Goal: Transaction & Acquisition: Purchase product/service

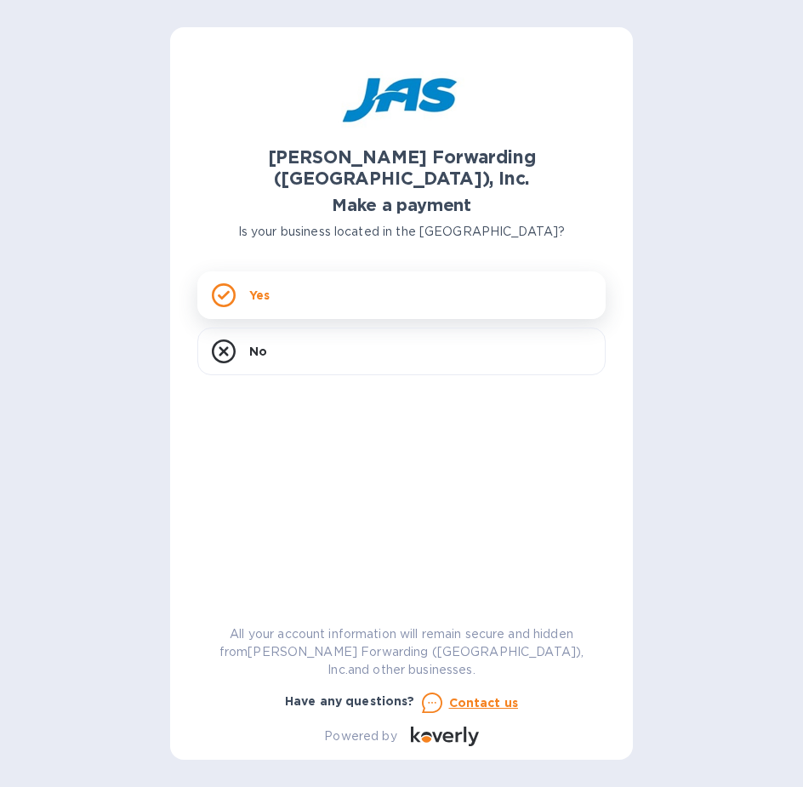
click at [270, 287] on p "Yes" at bounding box center [259, 295] width 20 height 17
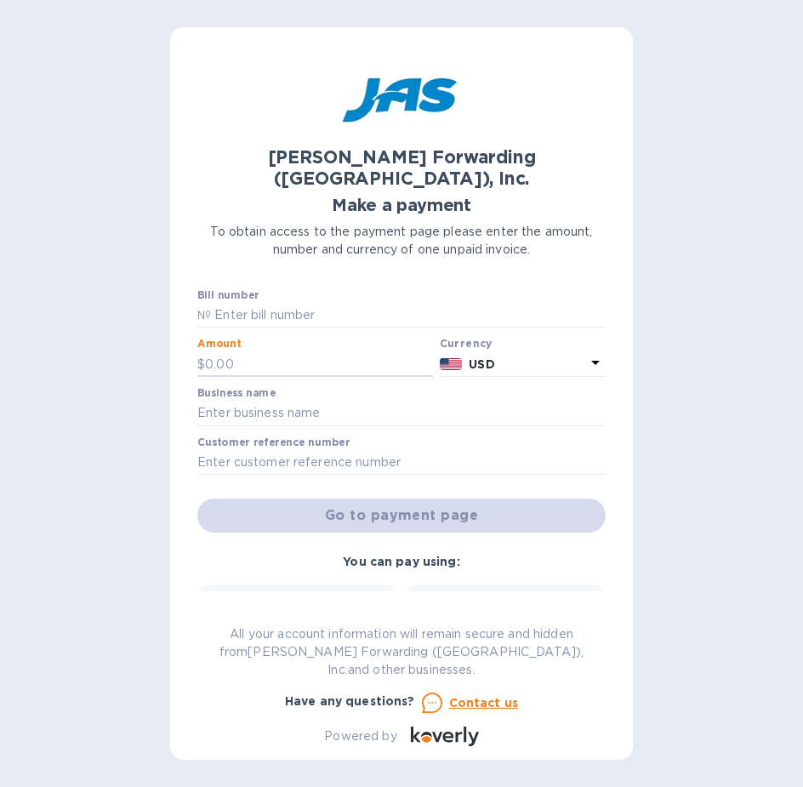
drag, startPoint x: 243, startPoint y: 341, endPoint x: 161, endPoint y: 344, distance: 82.6
click at [161, 344] on div "[PERSON_NAME] Forwarding ([GEOGRAPHIC_DATA]), Inc. Make a payment To obtain acc…" at bounding box center [401, 393] width 803 height 787
click at [20, 181] on div "[PERSON_NAME] Forwarding ([GEOGRAPHIC_DATA]), Inc. Make a payment To obtain acc…" at bounding box center [401, 393] width 803 height 787
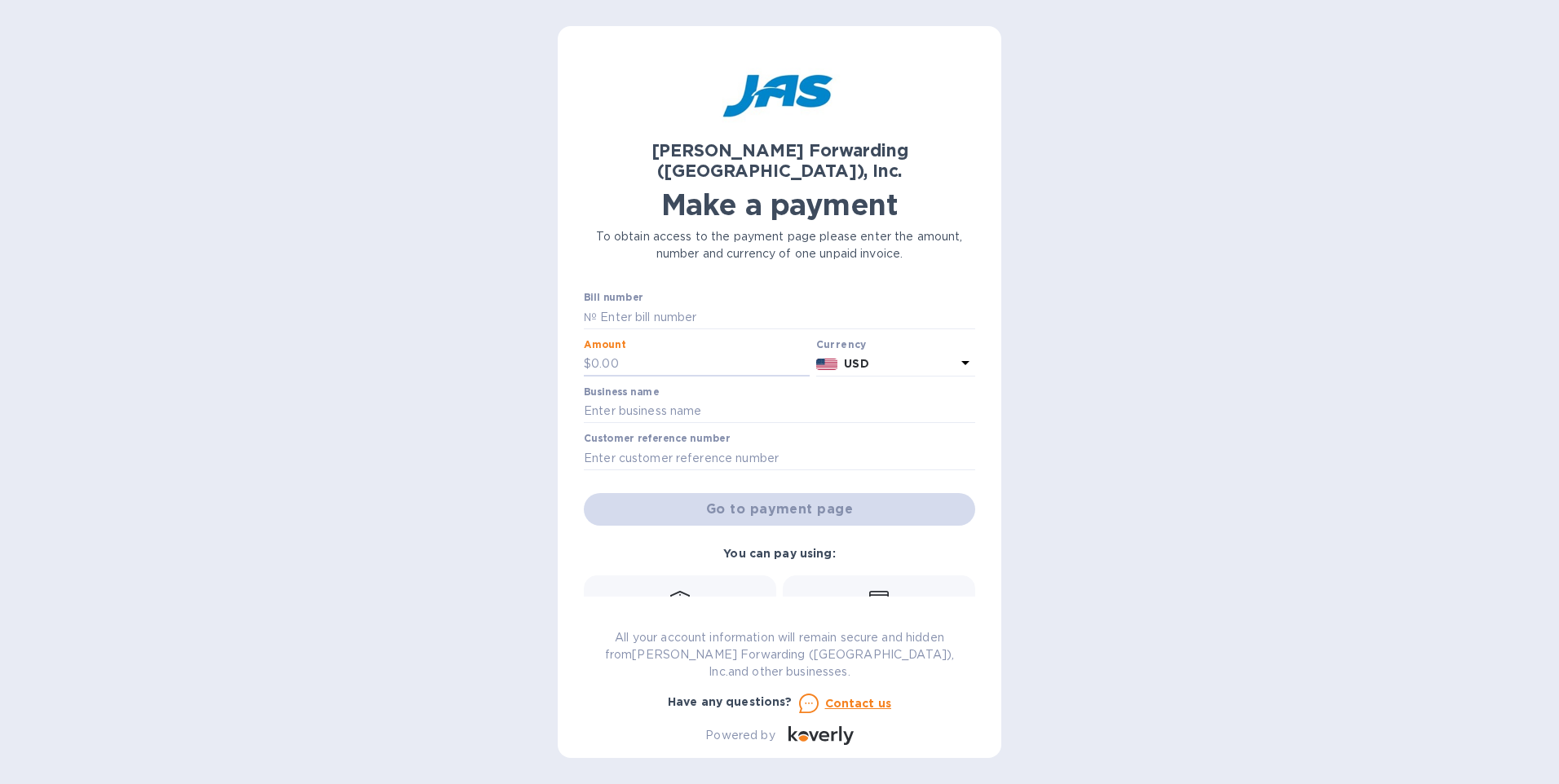
drag, startPoint x: 614, startPoint y: 340, endPoint x: 583, endPoint y: 337, distance: 31.1
click at [583, 337] on div "[PERSON_NAME] Forwarding ([GEOGRAPHIC_DATA]), Inc. Make a payment To obtain acc…" at bounding box center [780, 392] width 444 height 732
click at [617, 352] on input "text" at bounding box center [701, 364] width 219 height 25
type input "2,920.08"
click at [654, 305] on input "text" at bounding box center [786, 317] width 379 height 25
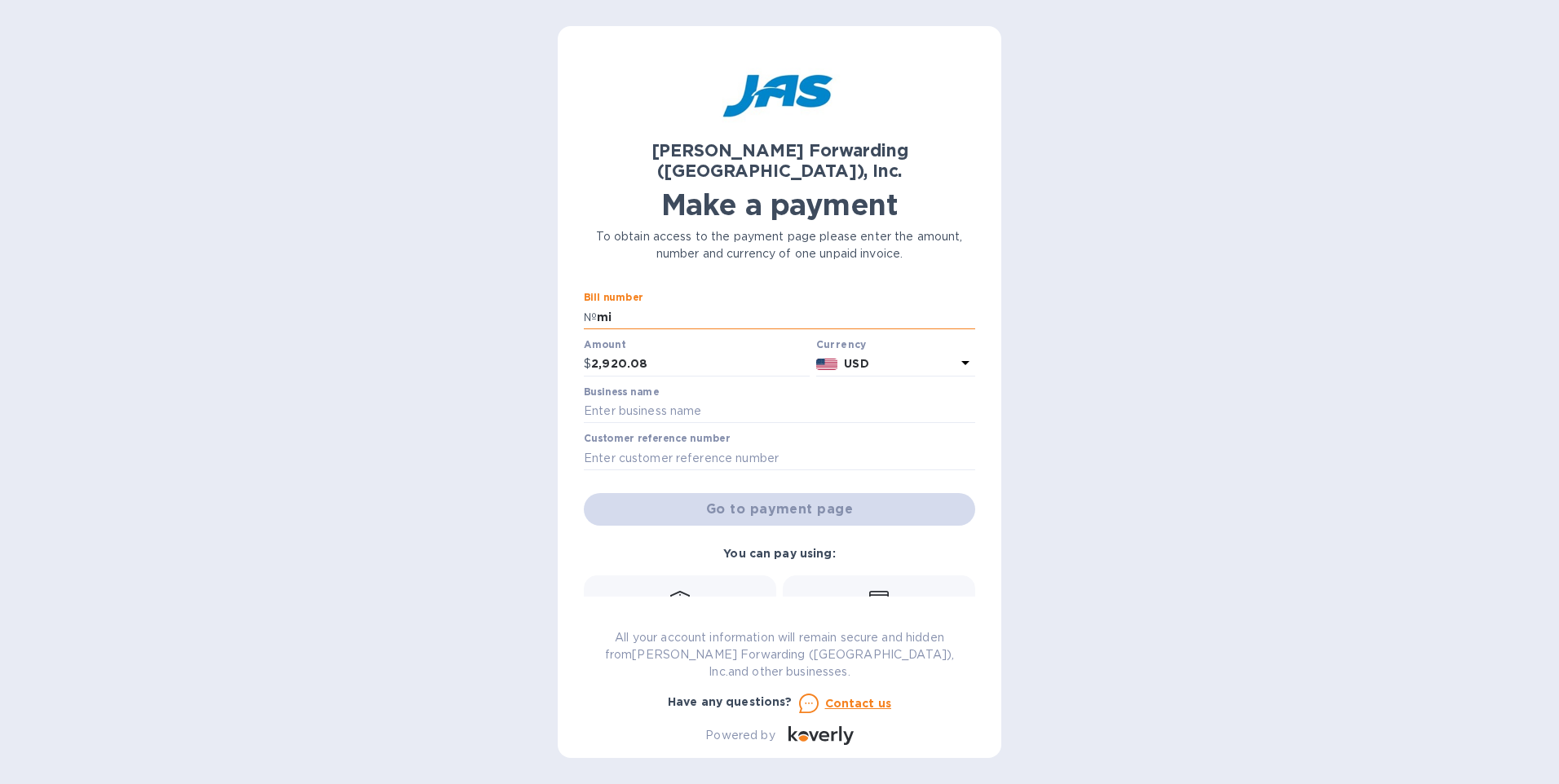
type input "m"
type input "MIA503378771"
click at [769, 356] on p "USD" at bounding box center [899, 364] width 112 height 17
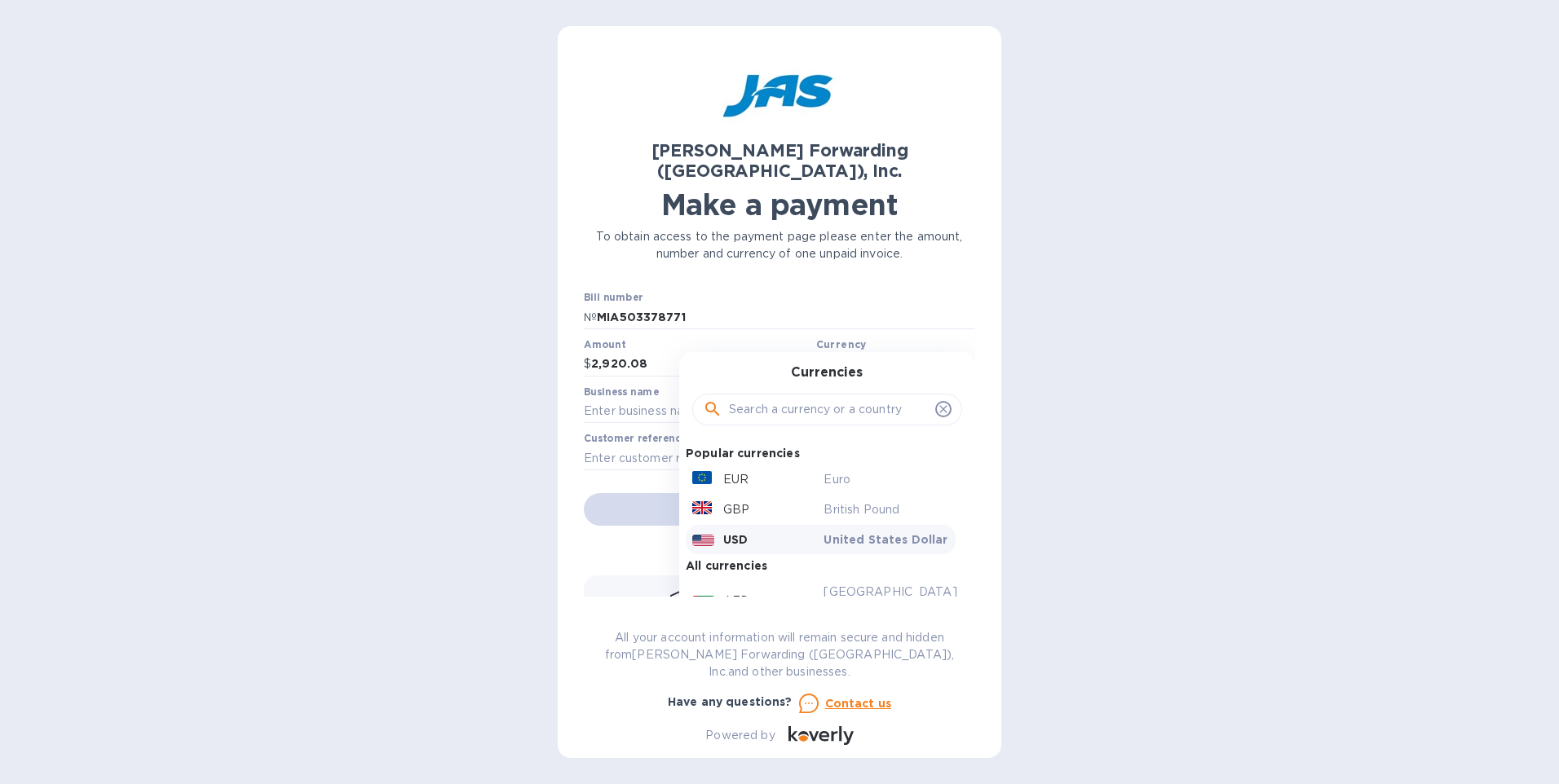
click at [736, 532] on p "USD" at bounding box center [735, 540] width 25 height 16
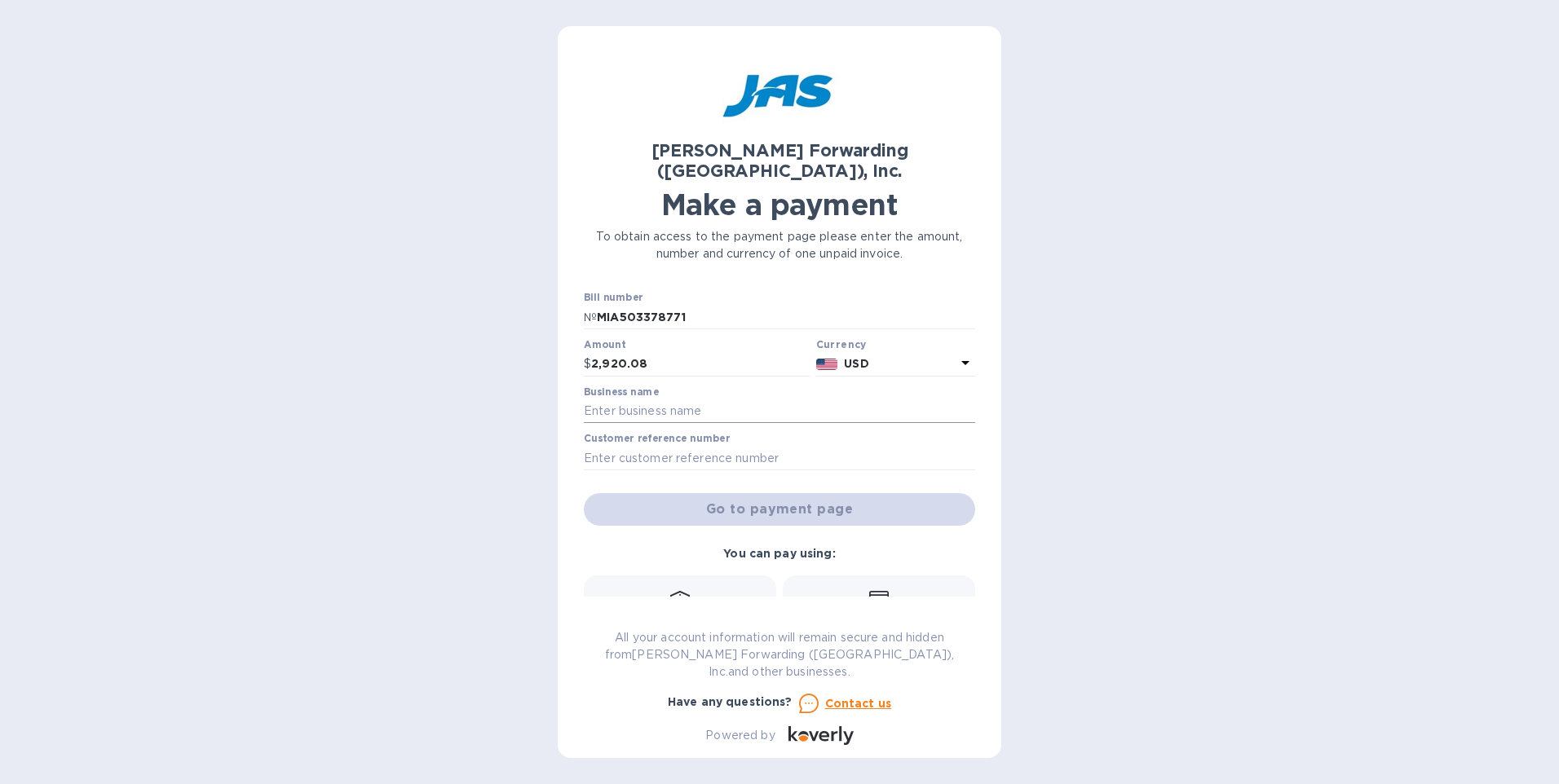
click at [640, 400] on input "text" at bounding box center [780, 412] width 391 height 25
type input "CDM USA INC."
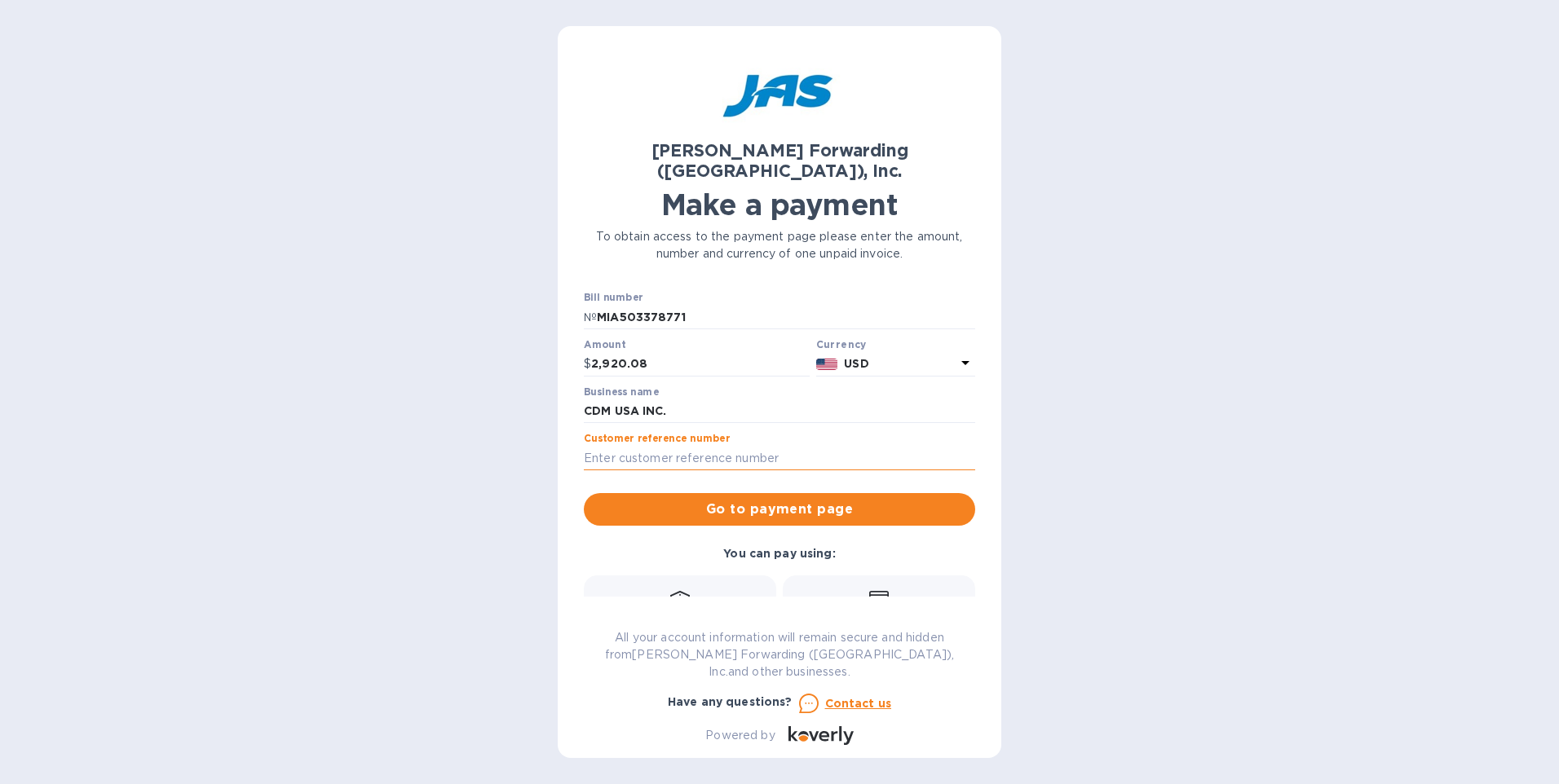
click at [641, 446] on input "text" at bounding box center [780, 458] width 391 height 25
type input "CDMUSAPDQ"
click at [769, 591] on icon at bounding box center [879, 598] width 19 height 14
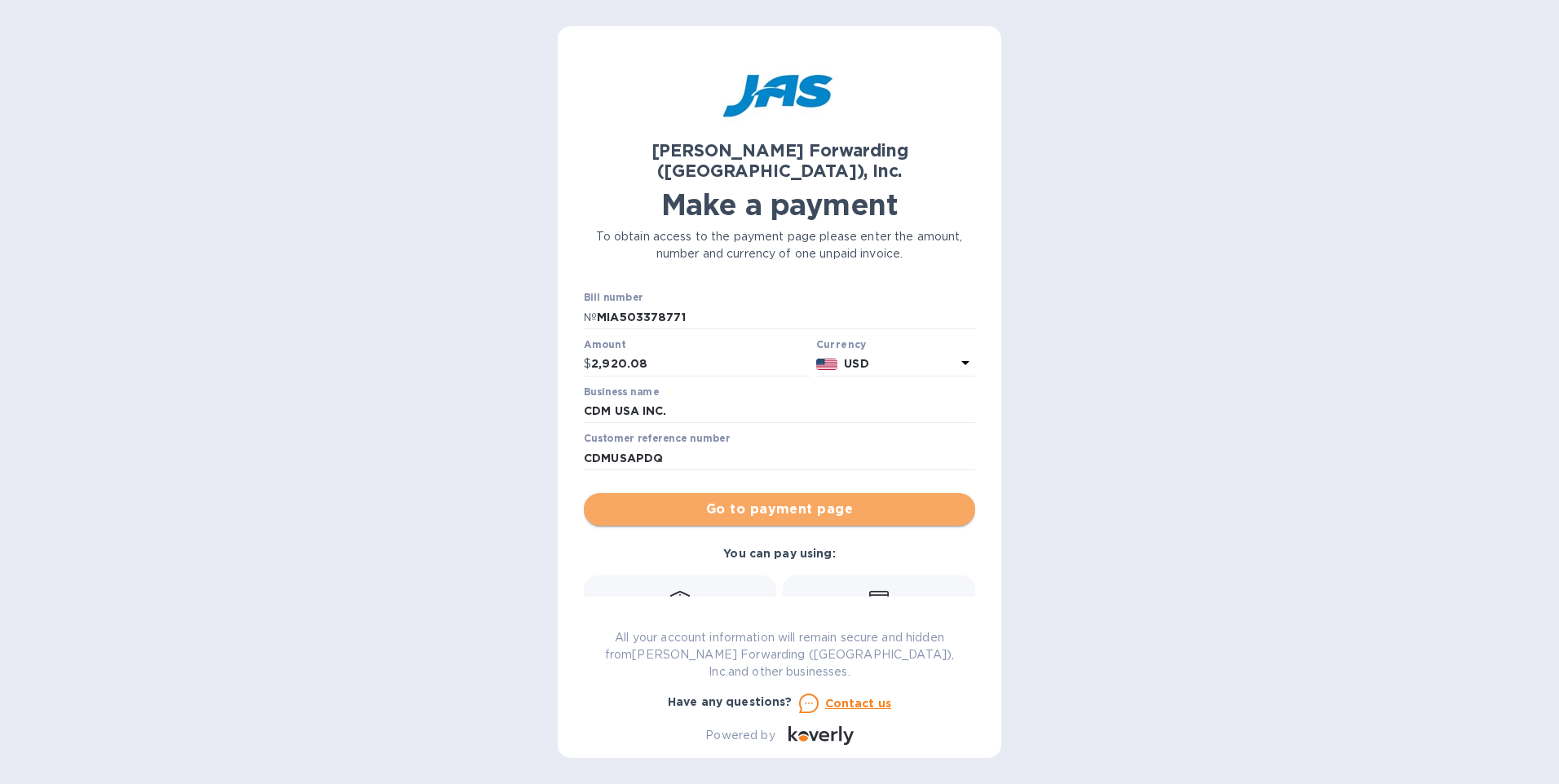
click at [769, 499] on span "Go to payment page" at bounding box center [780, 509] width 365 height 19
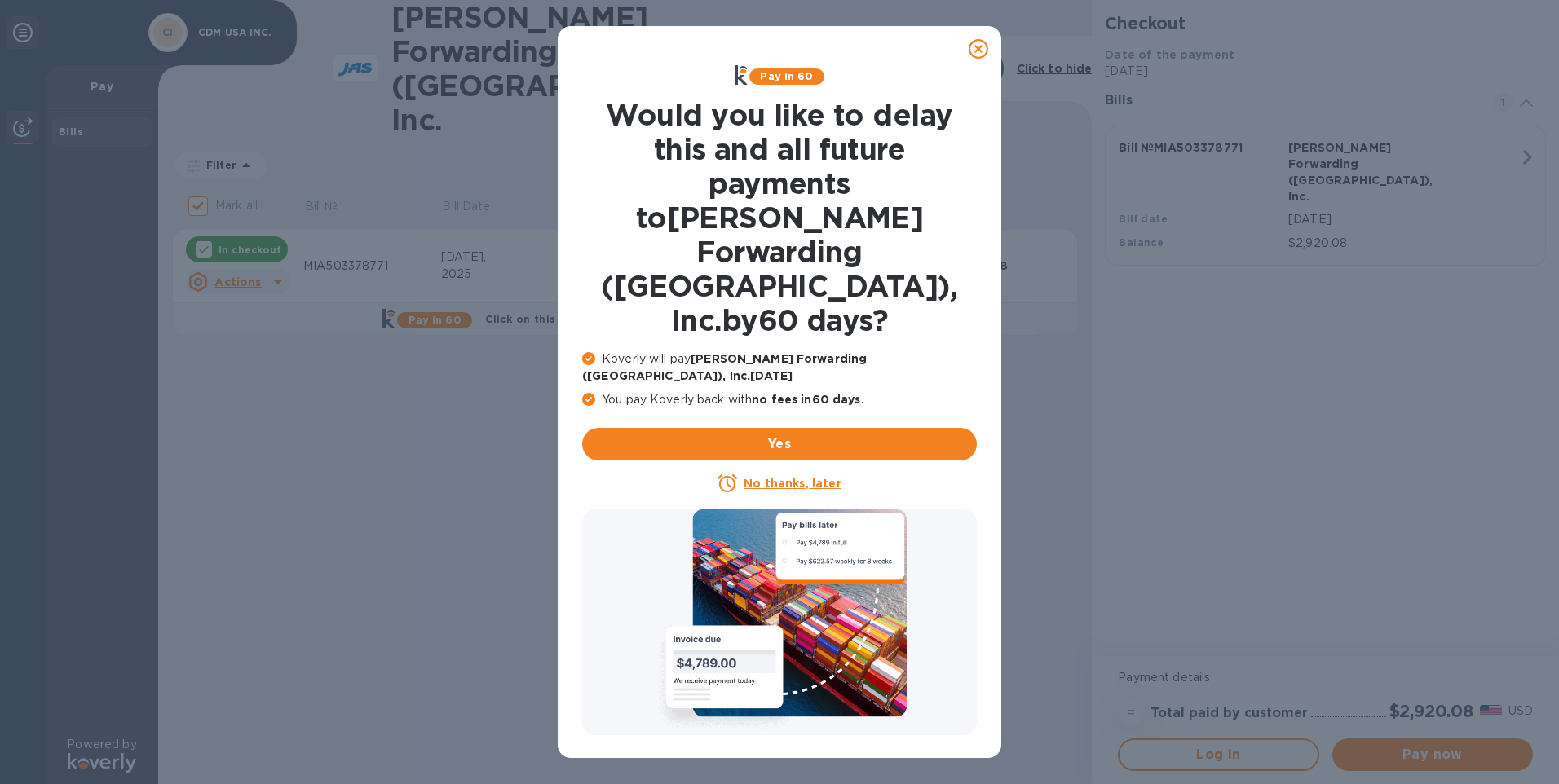
click at [769, 48] on icon at bounding box center [978, 49] width 19 height 19
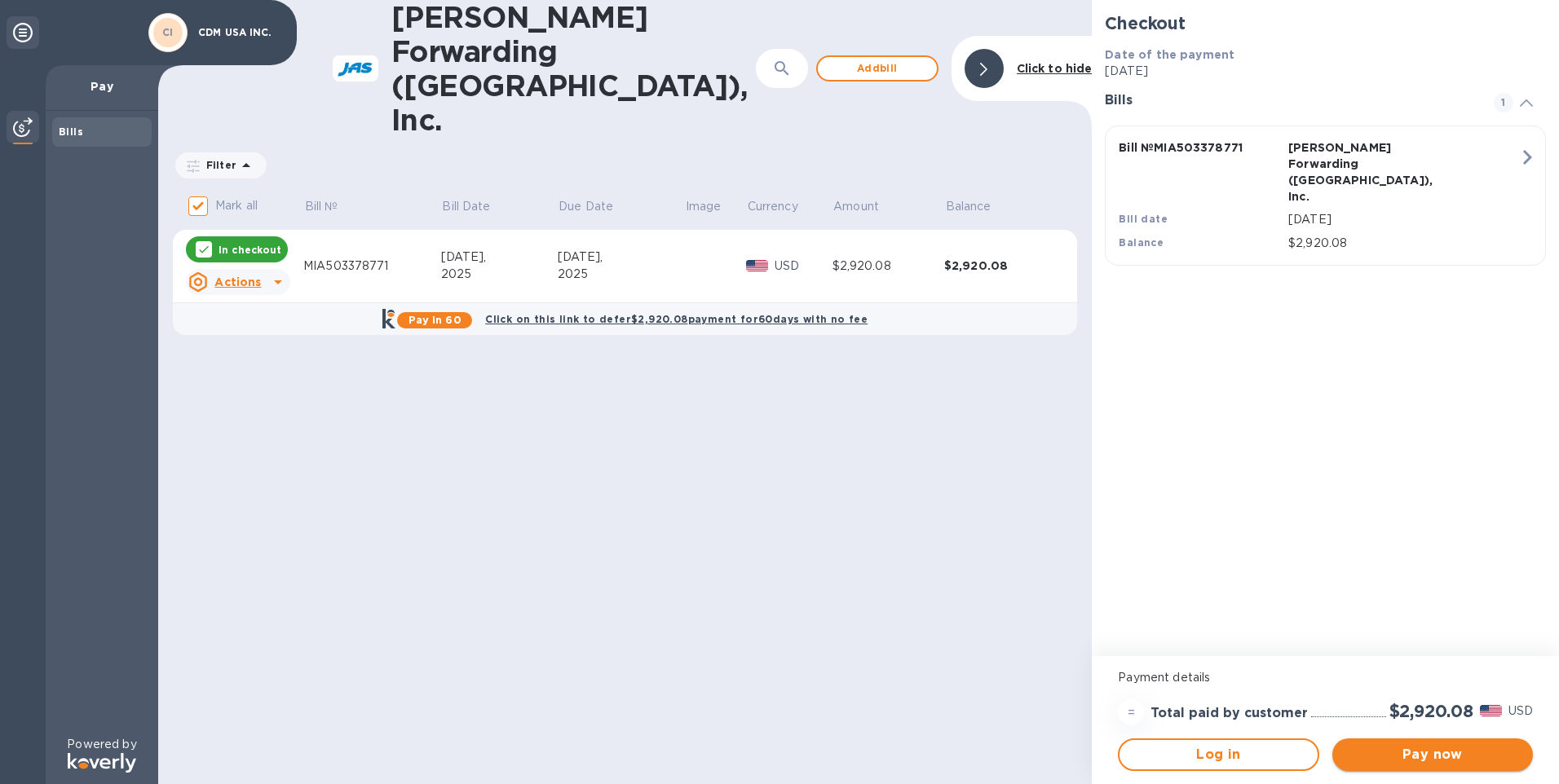
click at [769, 753] on span "Pay now" at bounding box center [1432, 754] width 175 height 19
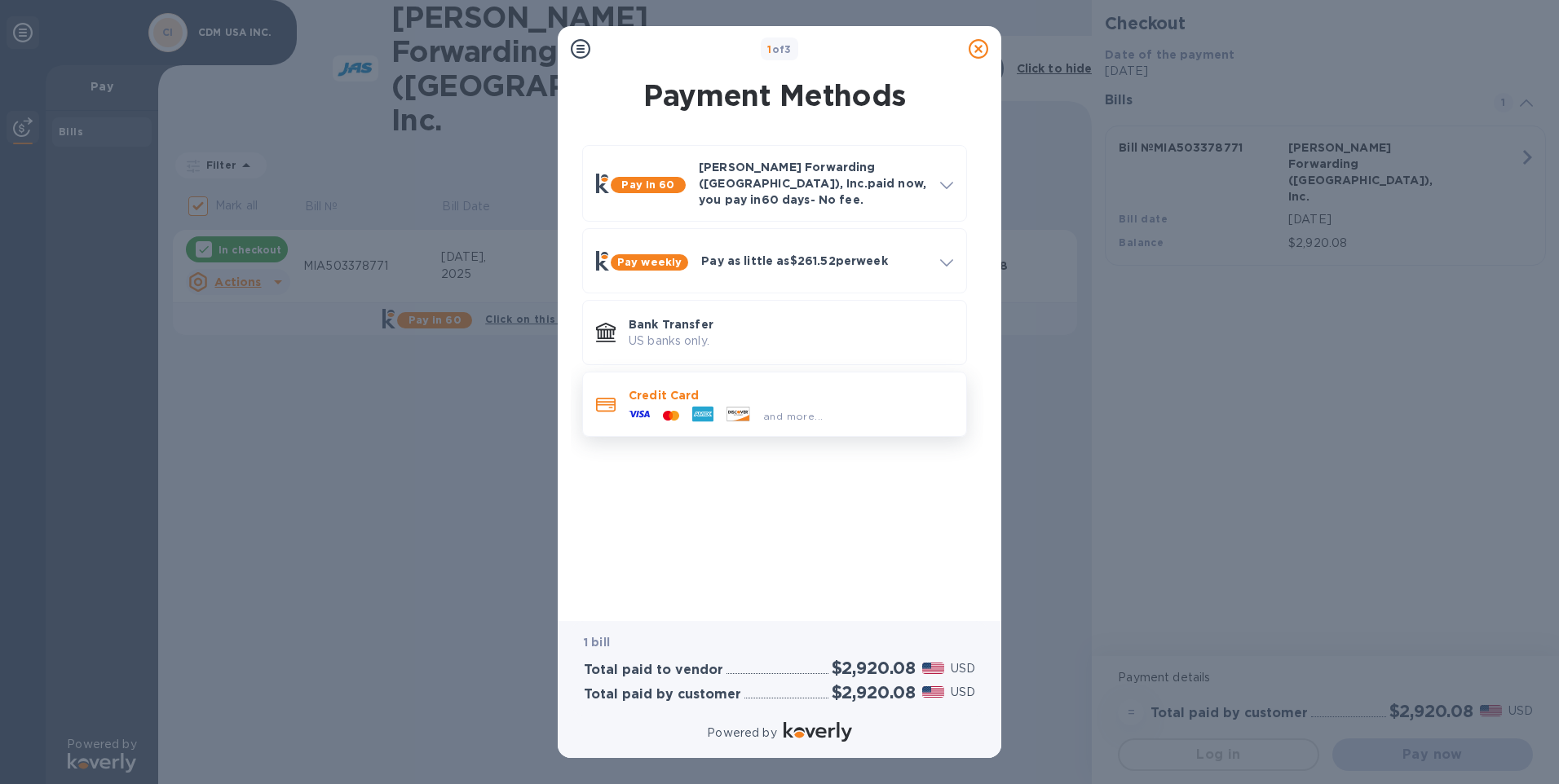
click at [667, 387] on p "Credit Card" at bounding box center [791, 395] width 325 height 16
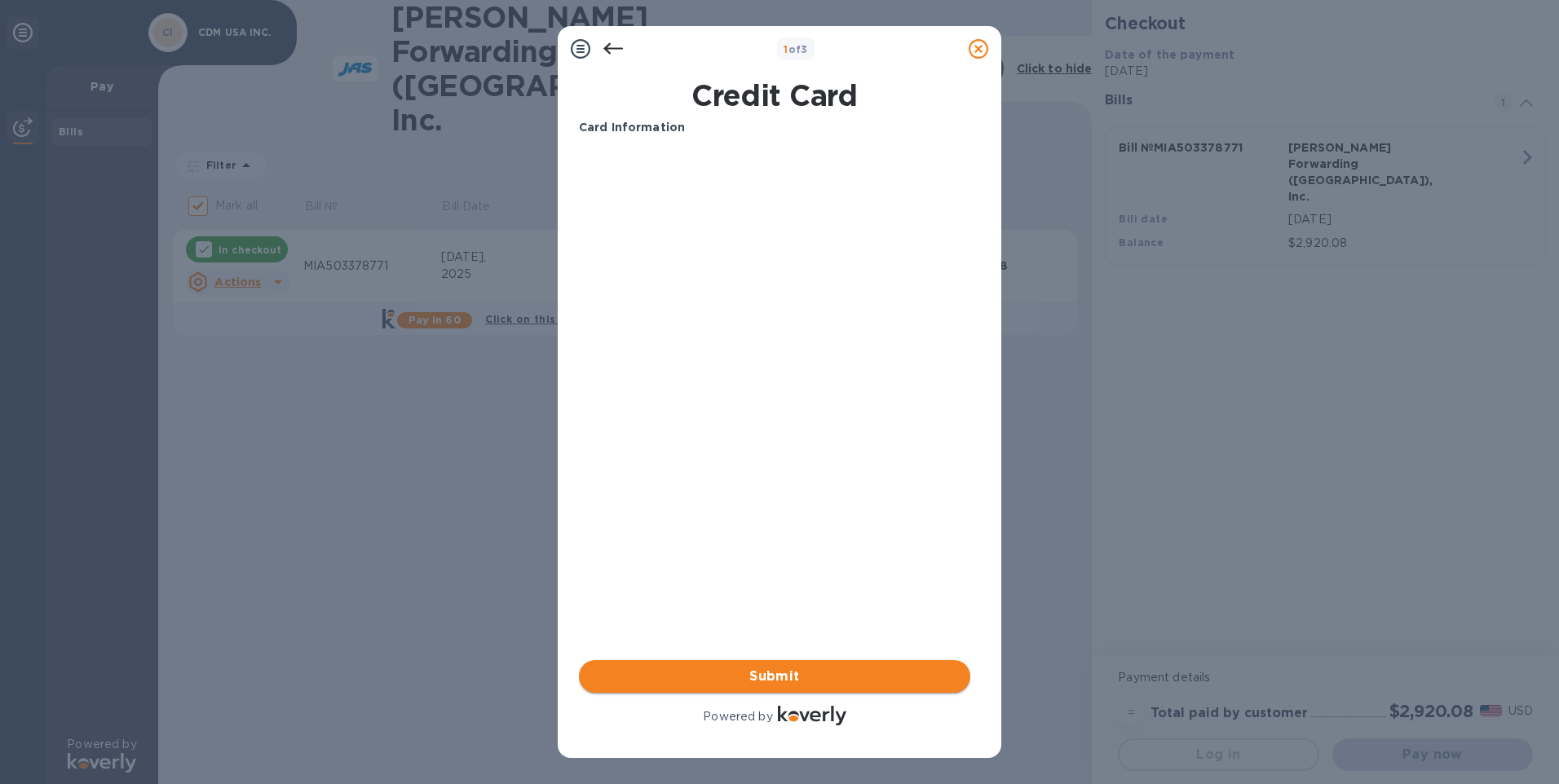
click at [769, 675] on span "Submit" at bounding box center [774, 677] width 365 height 19
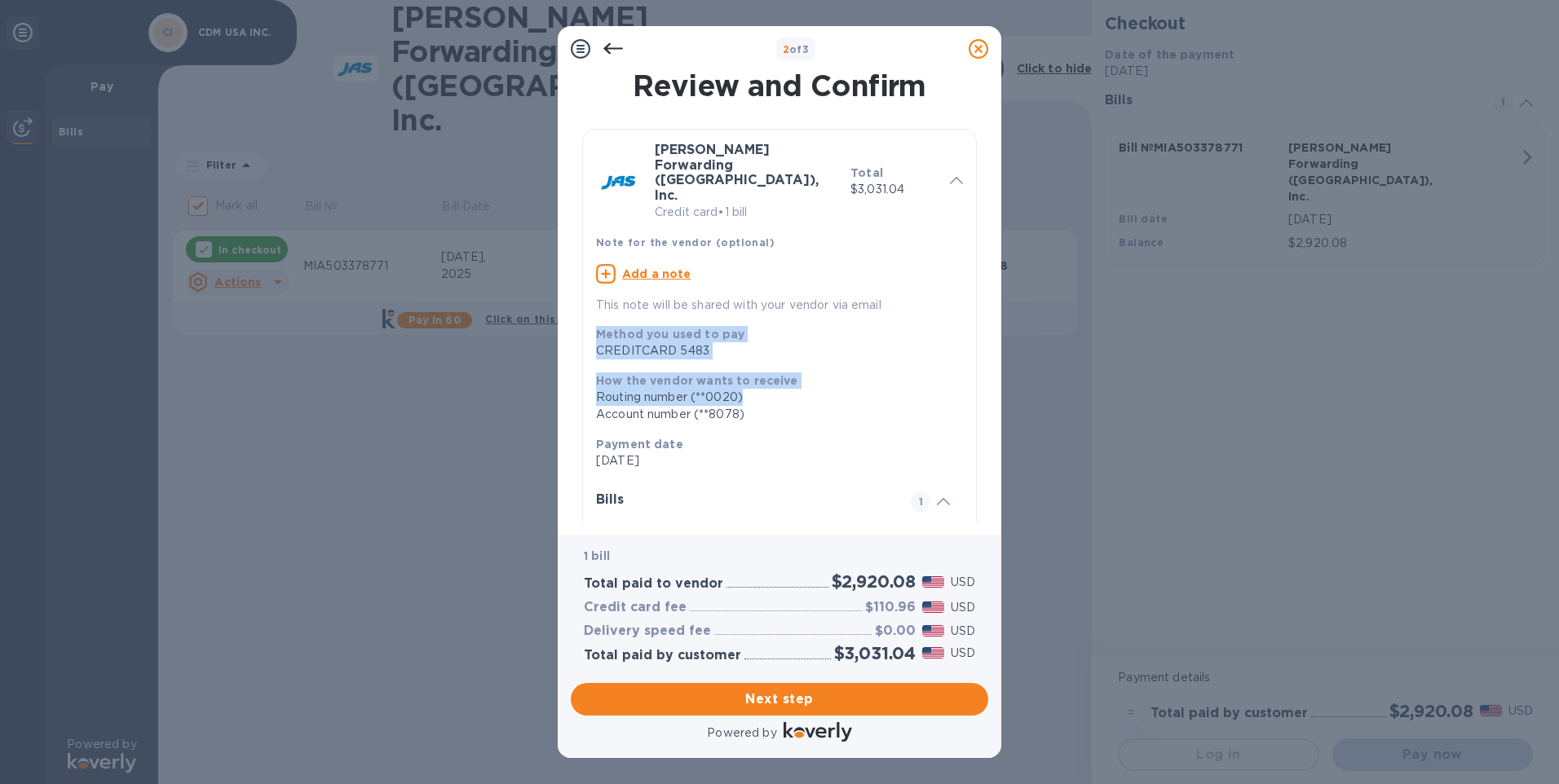
drag, startPoint x: 981, startPoint y: 139, endPoint x: 998, endPoint y: 357, distance: 218.7
click at [769, 357] on div "Review and Confirm [PERSON_NAME] Forwarding ([GEOGRAPHIC_DATA]), Inc. Credit ca…" at bounding box center [780, 303] width 444 height 463
click at [769, 406] on div "Account number (**8078)" at bounding box center [773, 415] width 354 height 17
click at [642, 611] on h3 "Credit card fee" at bounding box center [635, 608] width 103 height 15
click at [612, 51] on icon at bounding box center [613, 49] width 19 height 19
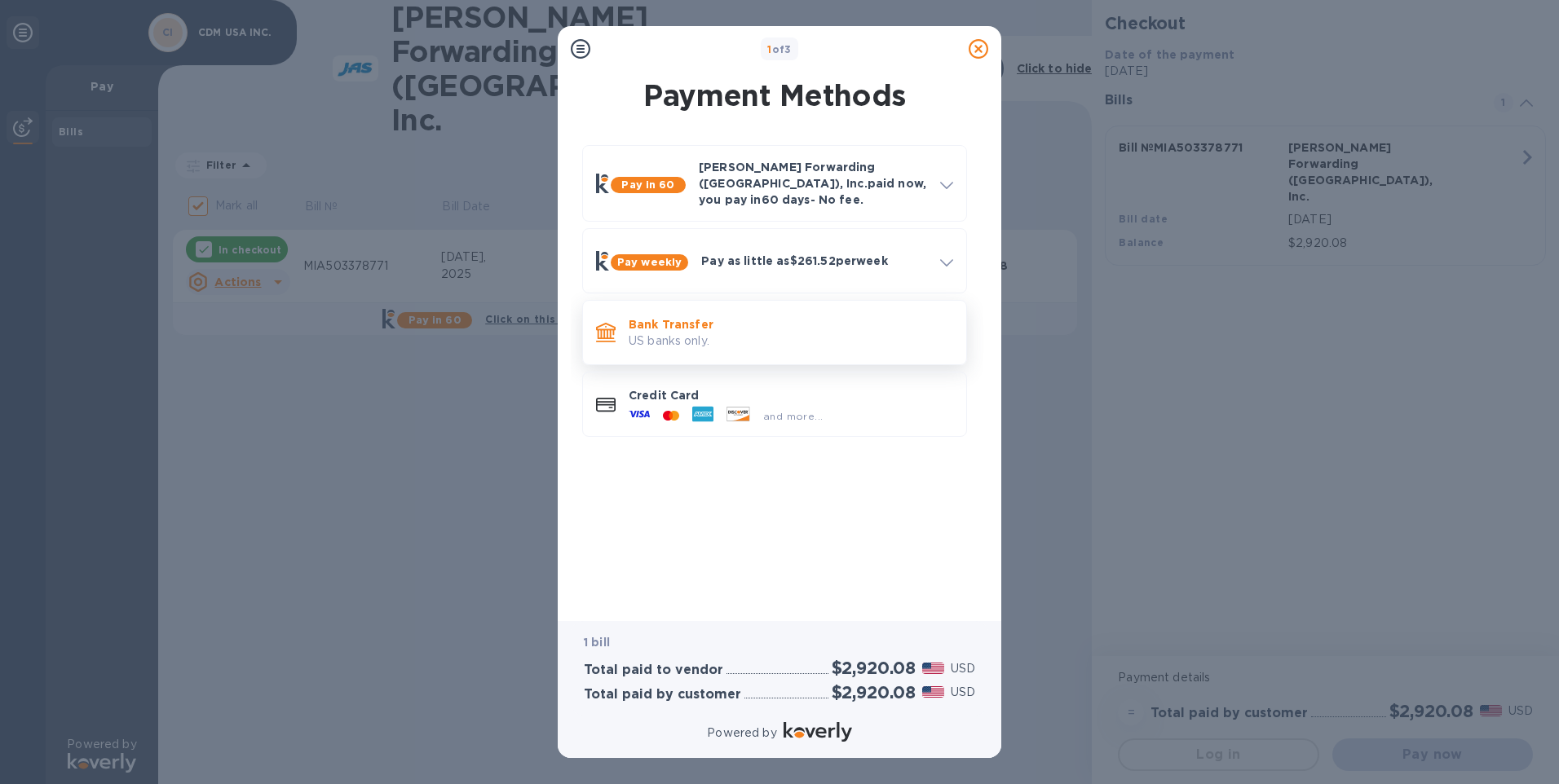
click at [693, 316] on p "Bank Transfer" at bounding box center [791, 324] width 325 height 16
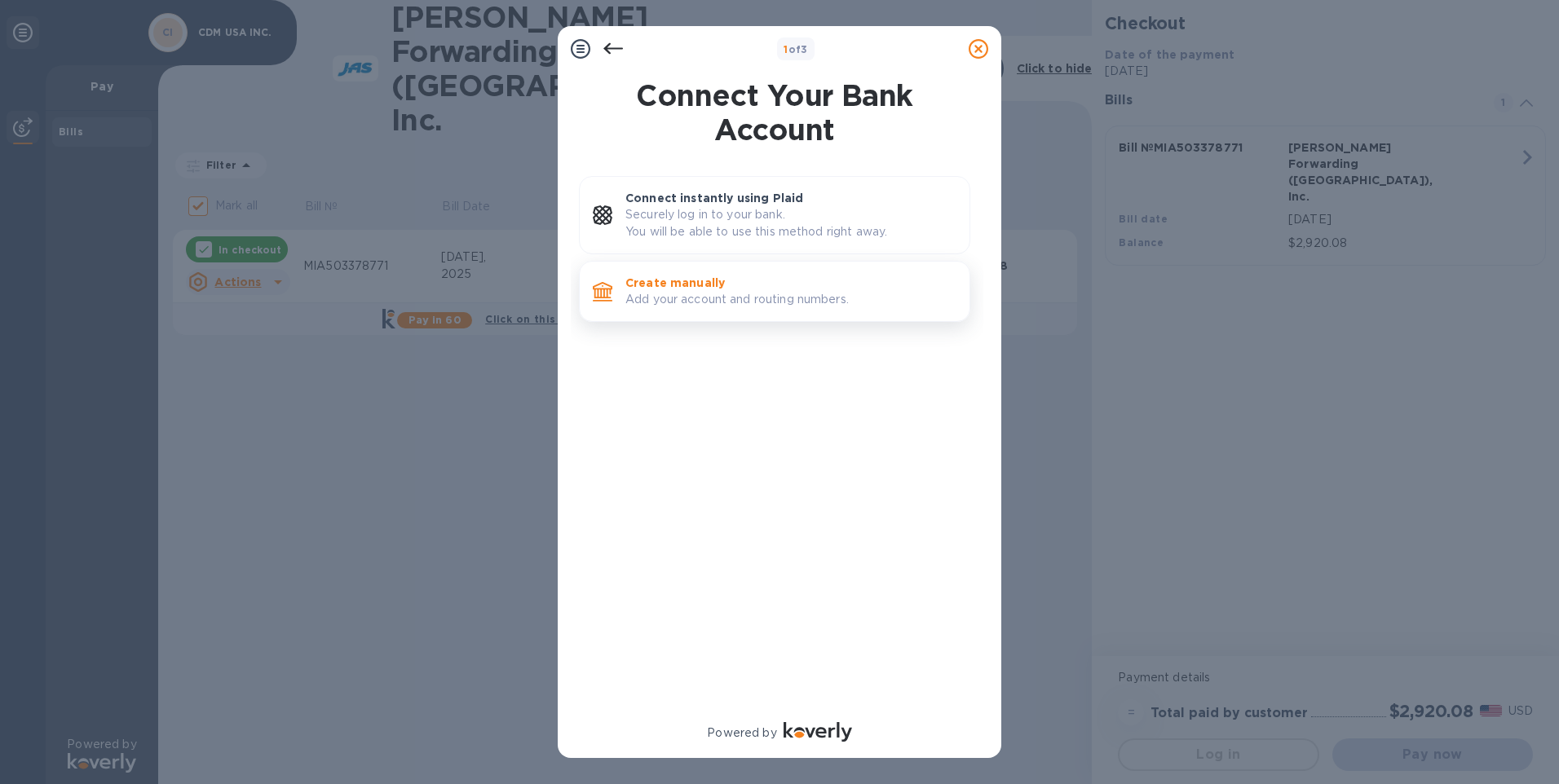
click at [696, 296] on p "Add your account and routing numbers." at bounding box center [790, 300] width 331 height 17
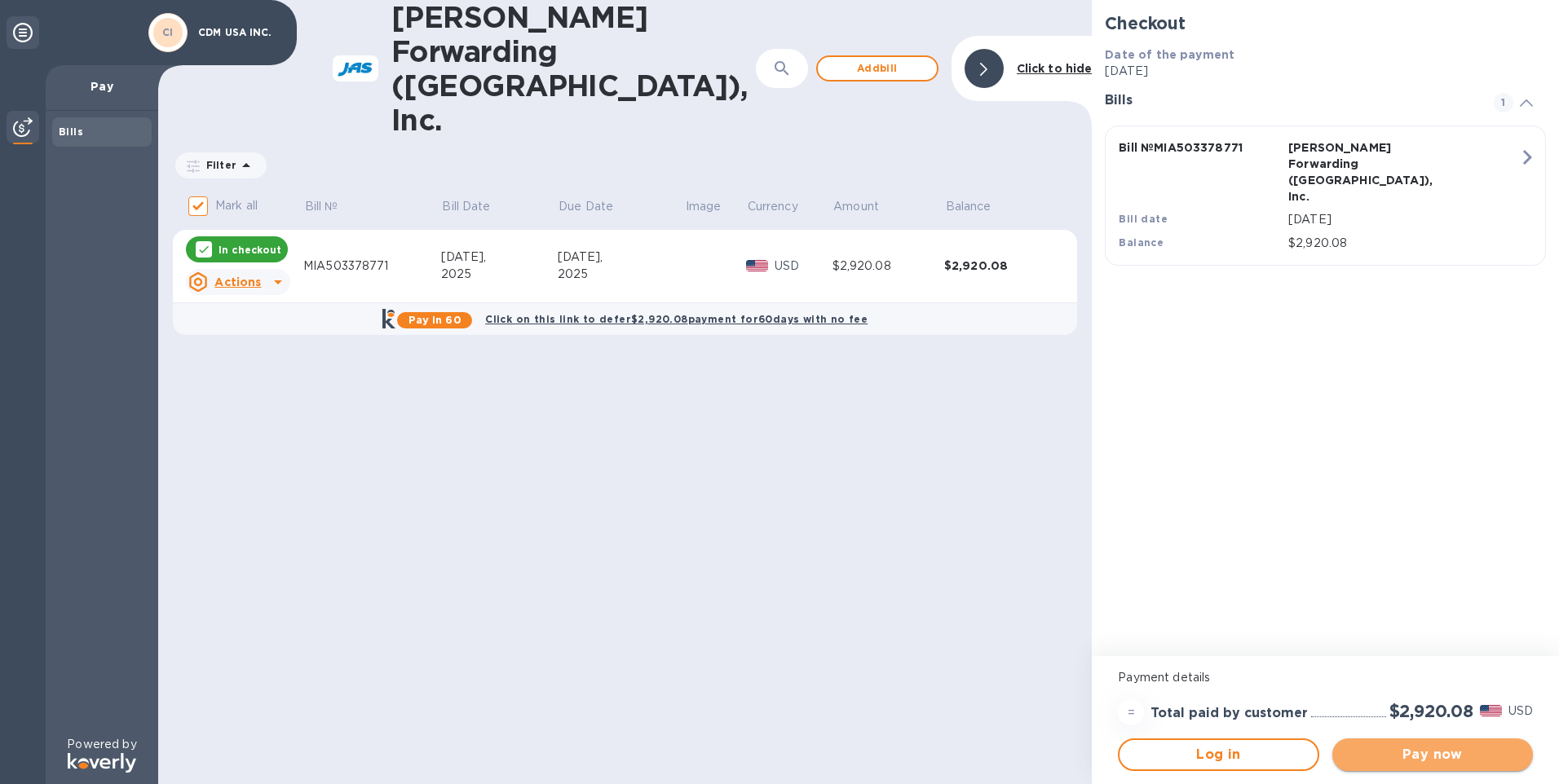
click at [769, 753] on span "Pay now" at bounding box center [1432, 754] width 175 height 19
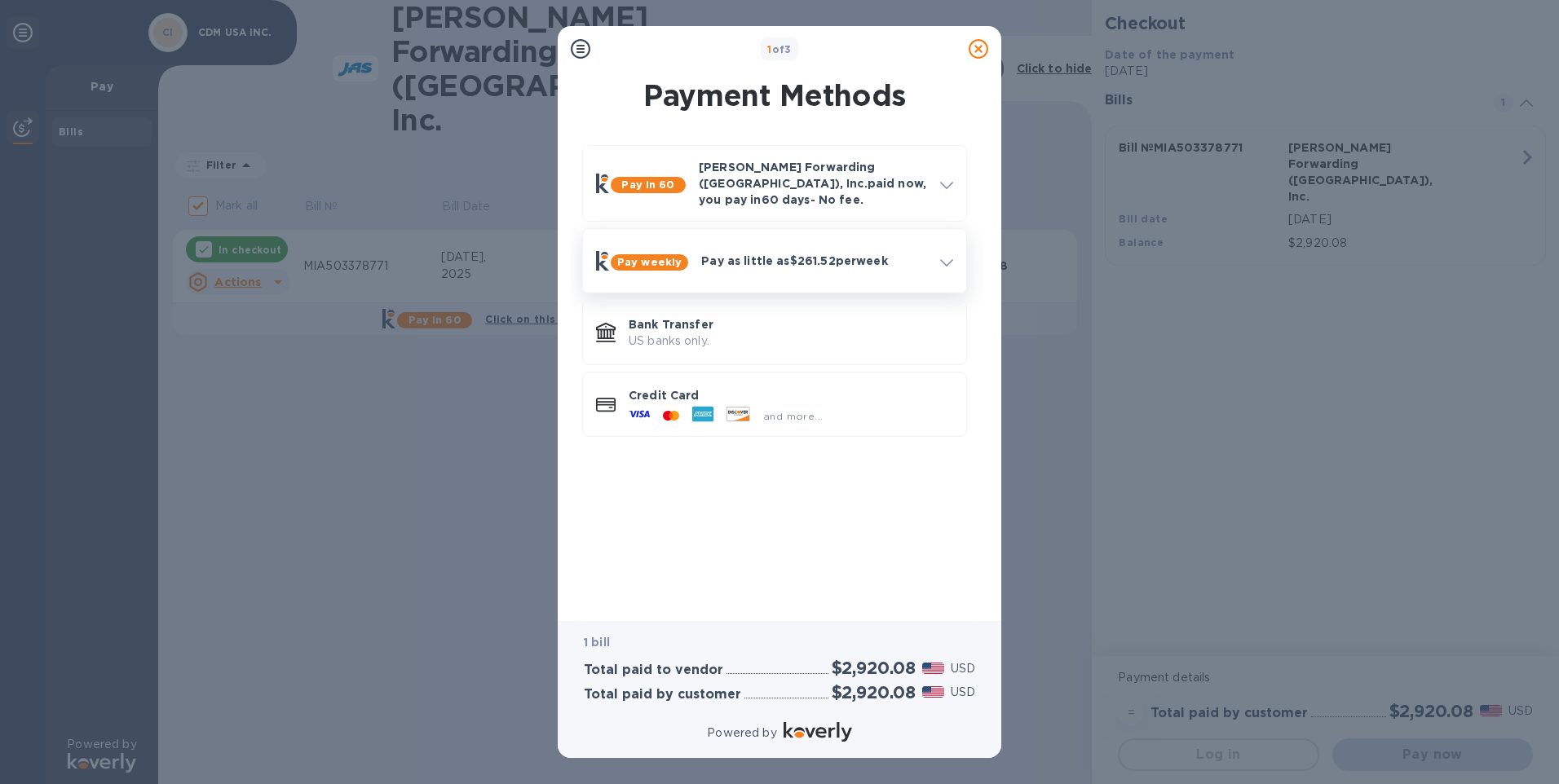
click at [769, 259] on icon at bounding box center [947, 263] width 13 height 8
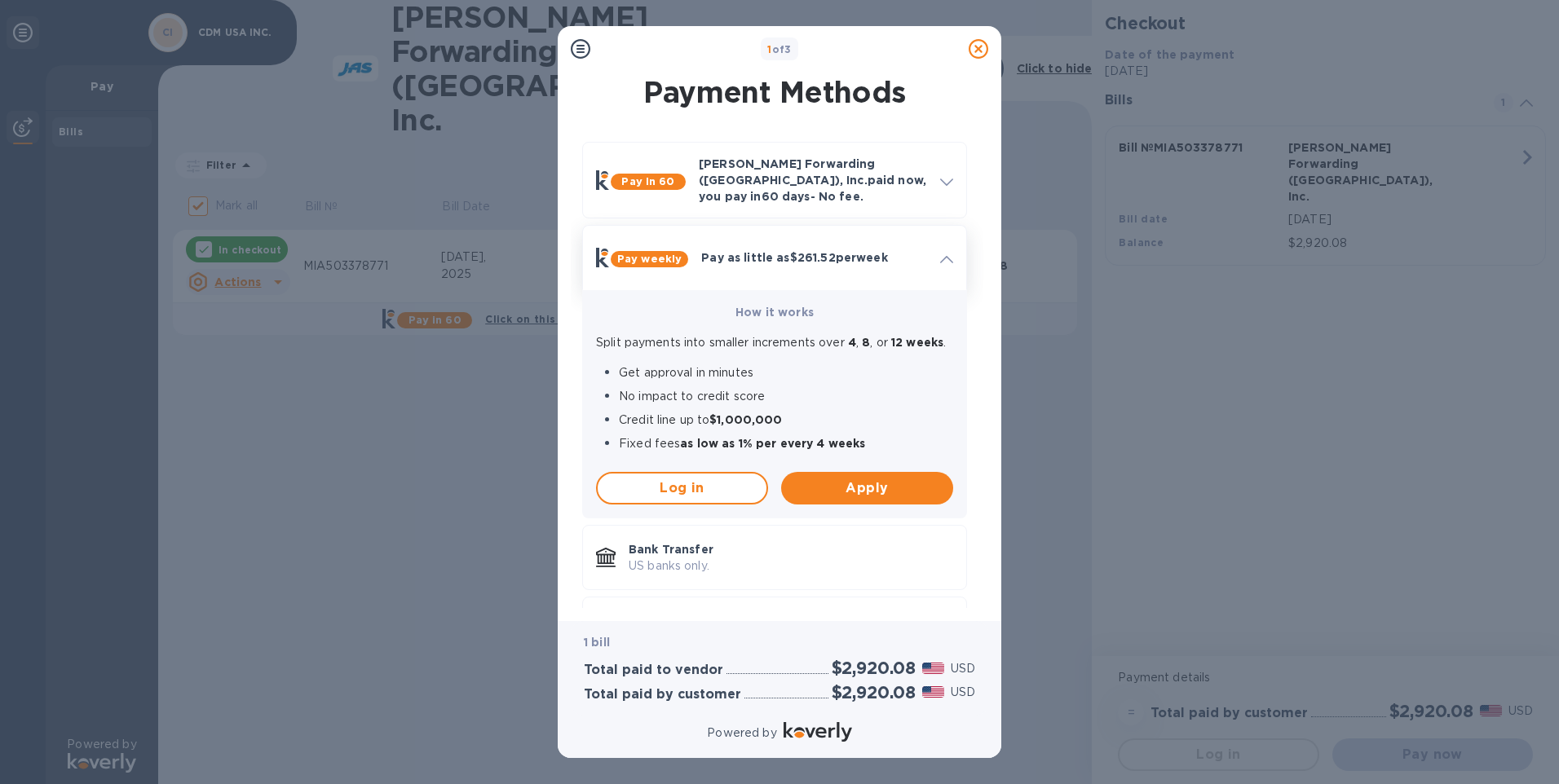
scroll to position [73, 0]
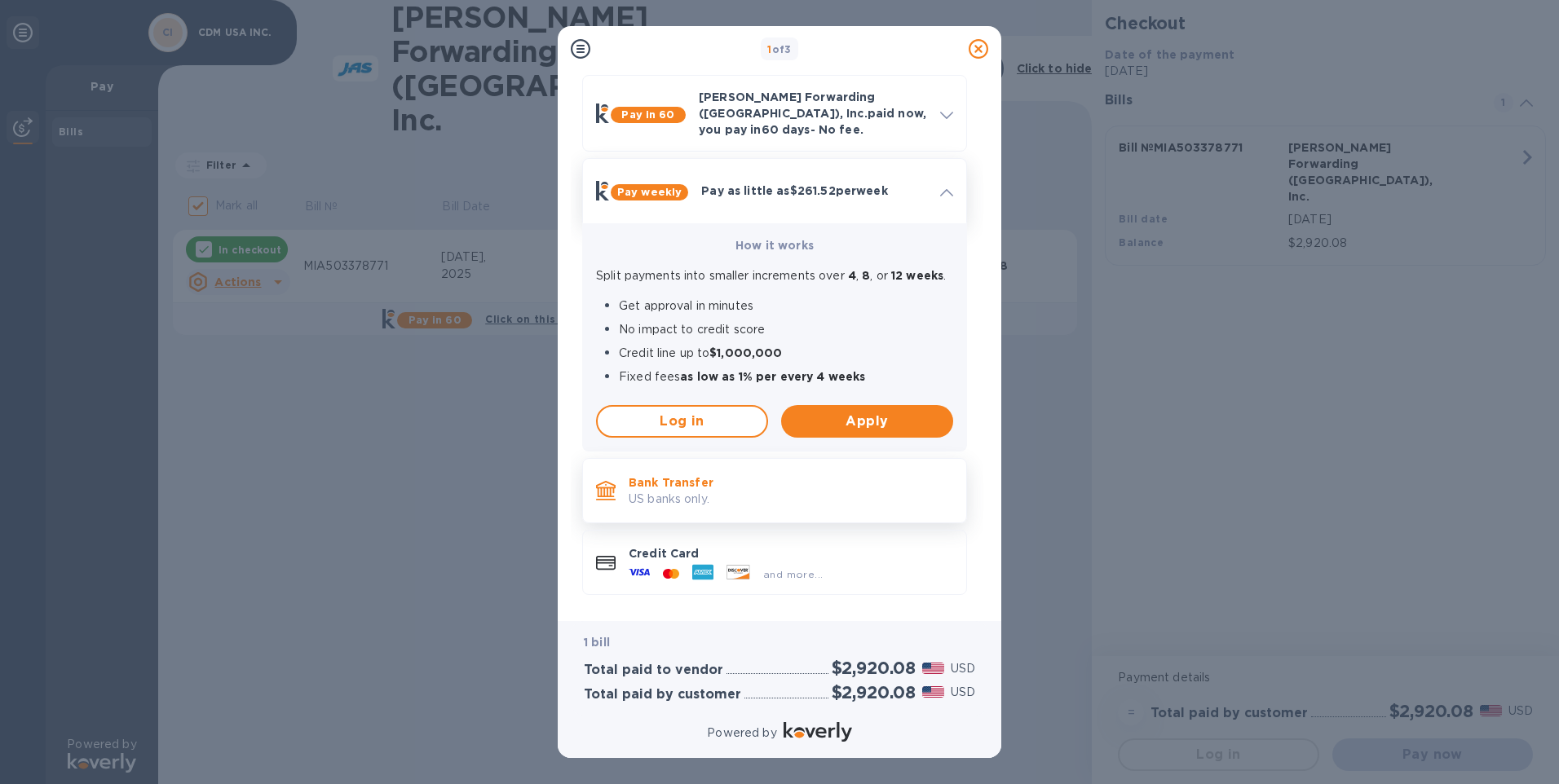
click at [733, 491] on p "US banks only." at bounding box center [791, 499] width 325 height 17
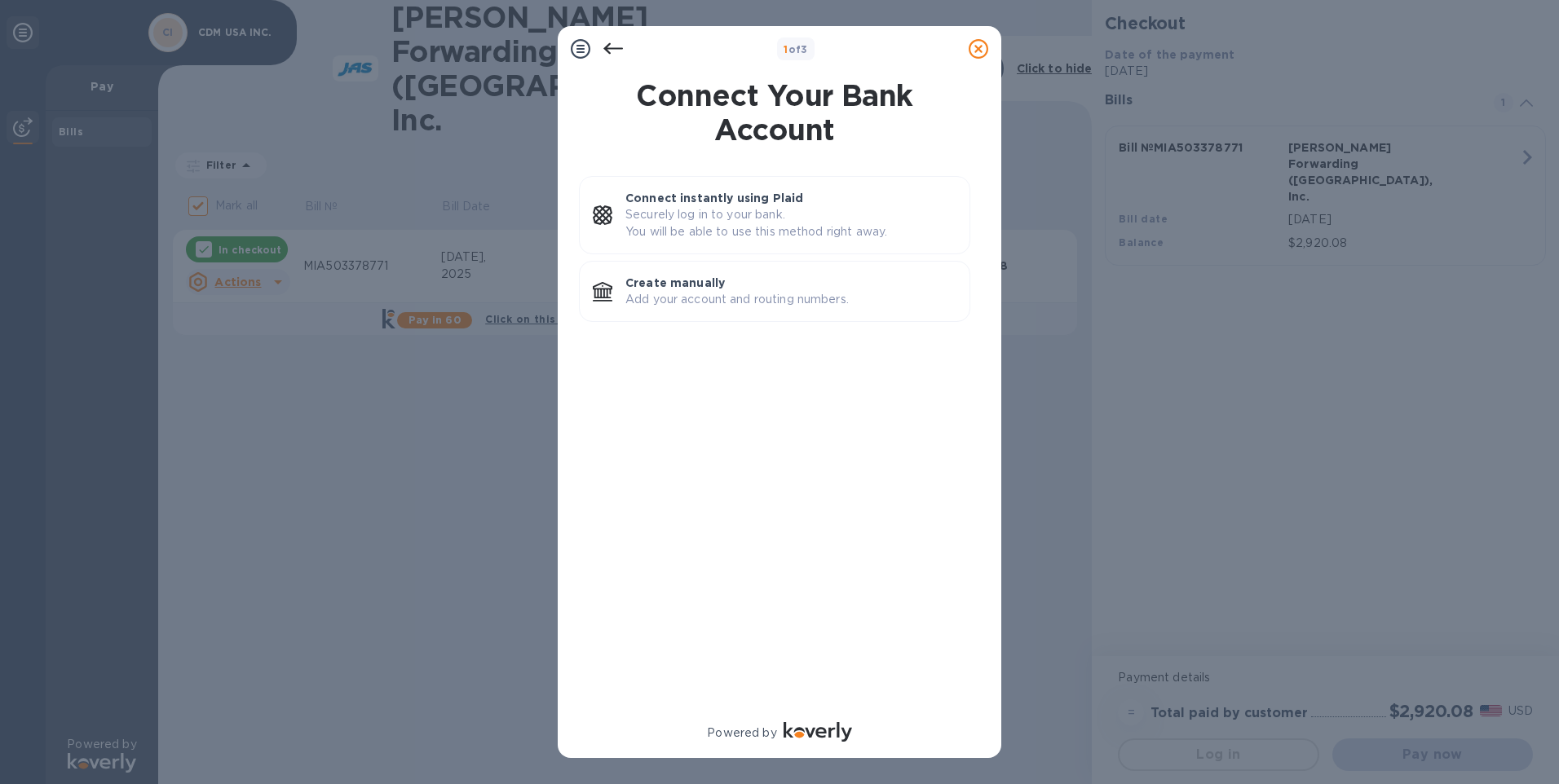
scroll to position [0, 0]
click at [614, 50] on icon at bounding box center [613, 49] width 19 height 19
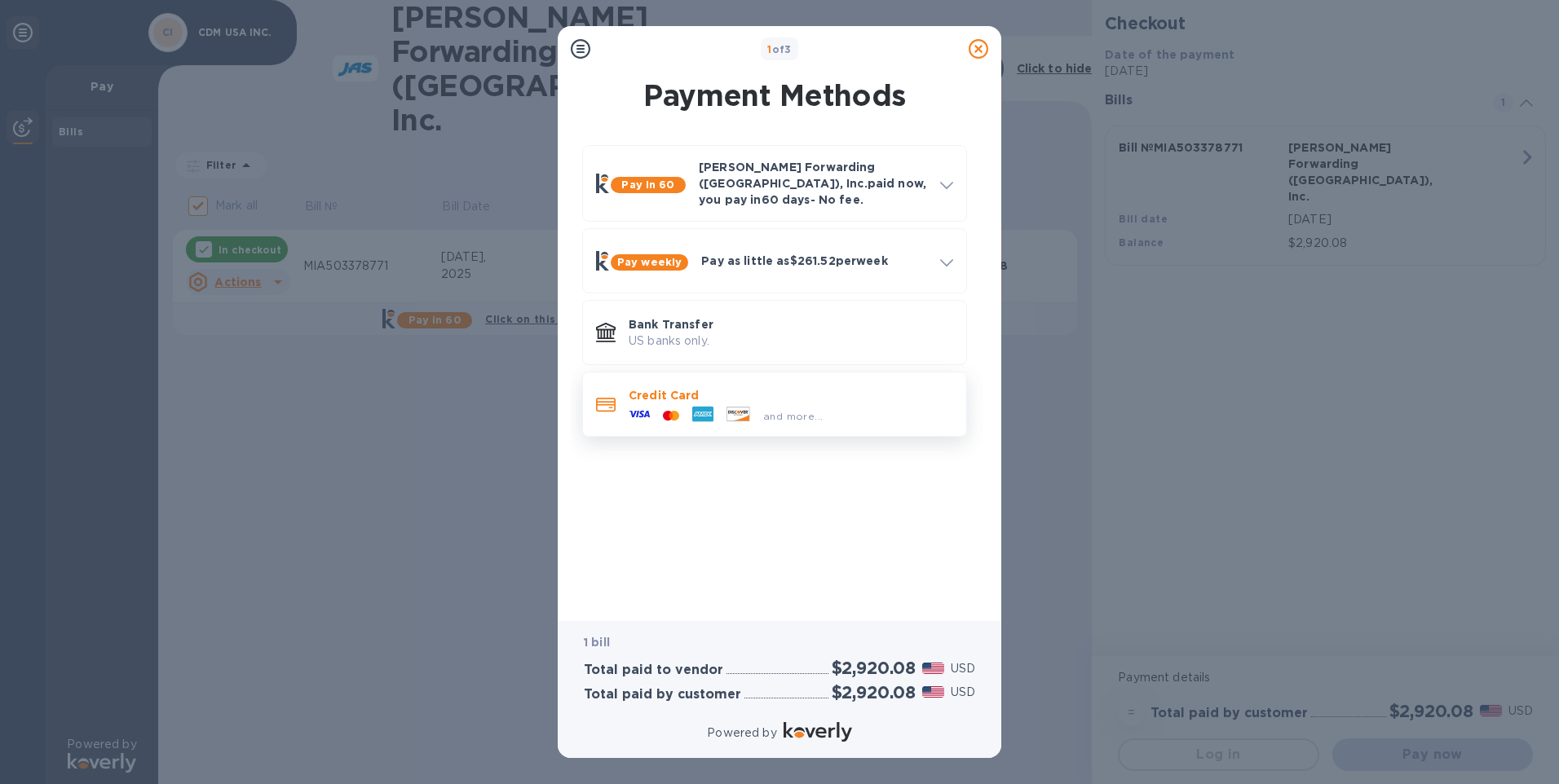
click at [686, 404] on div at bounding box center [703, 416] width 35 height 25
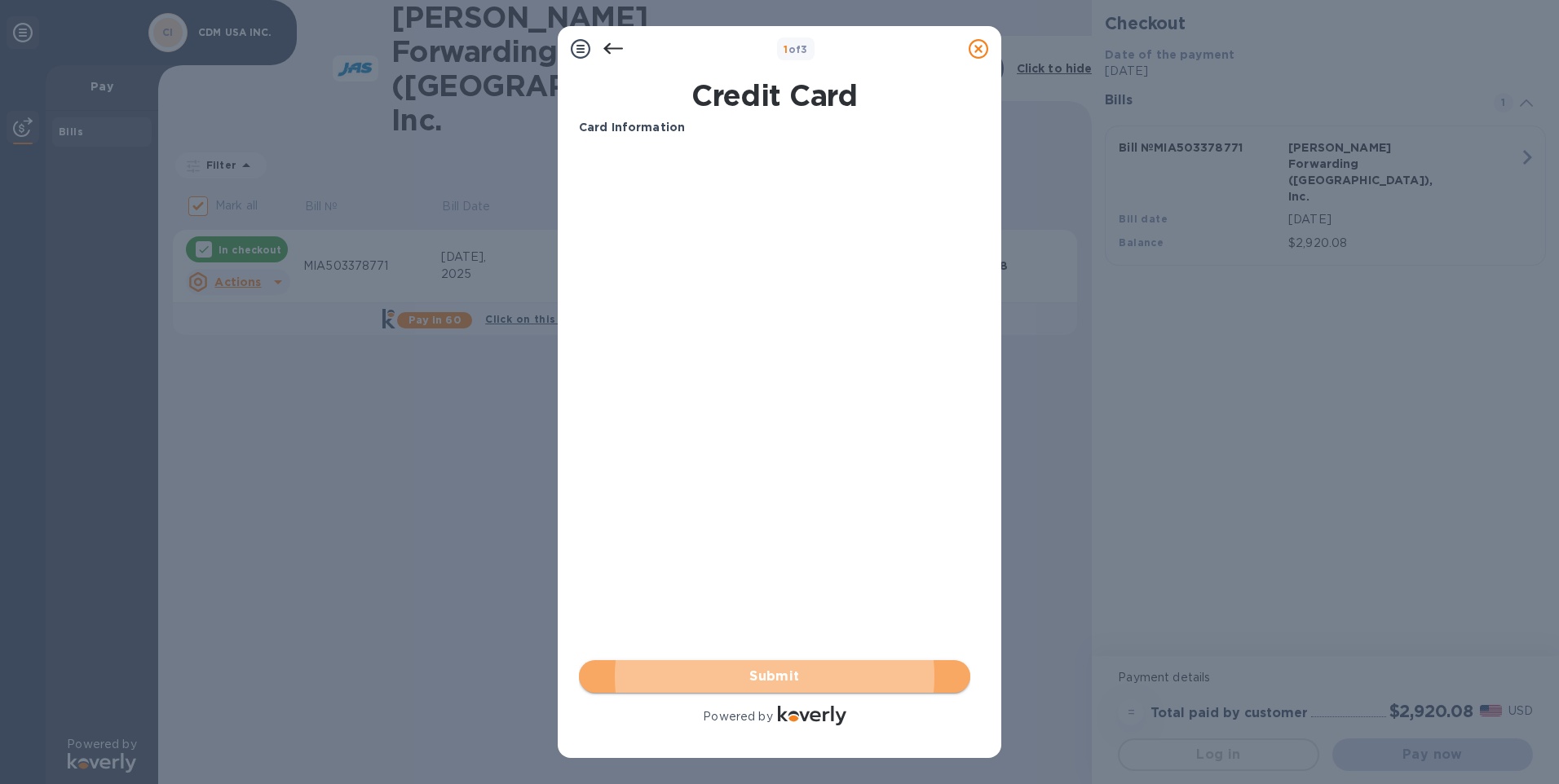
click at [769, 679] on span "Submit" at bounding box center [774, 677] width 365 height 19
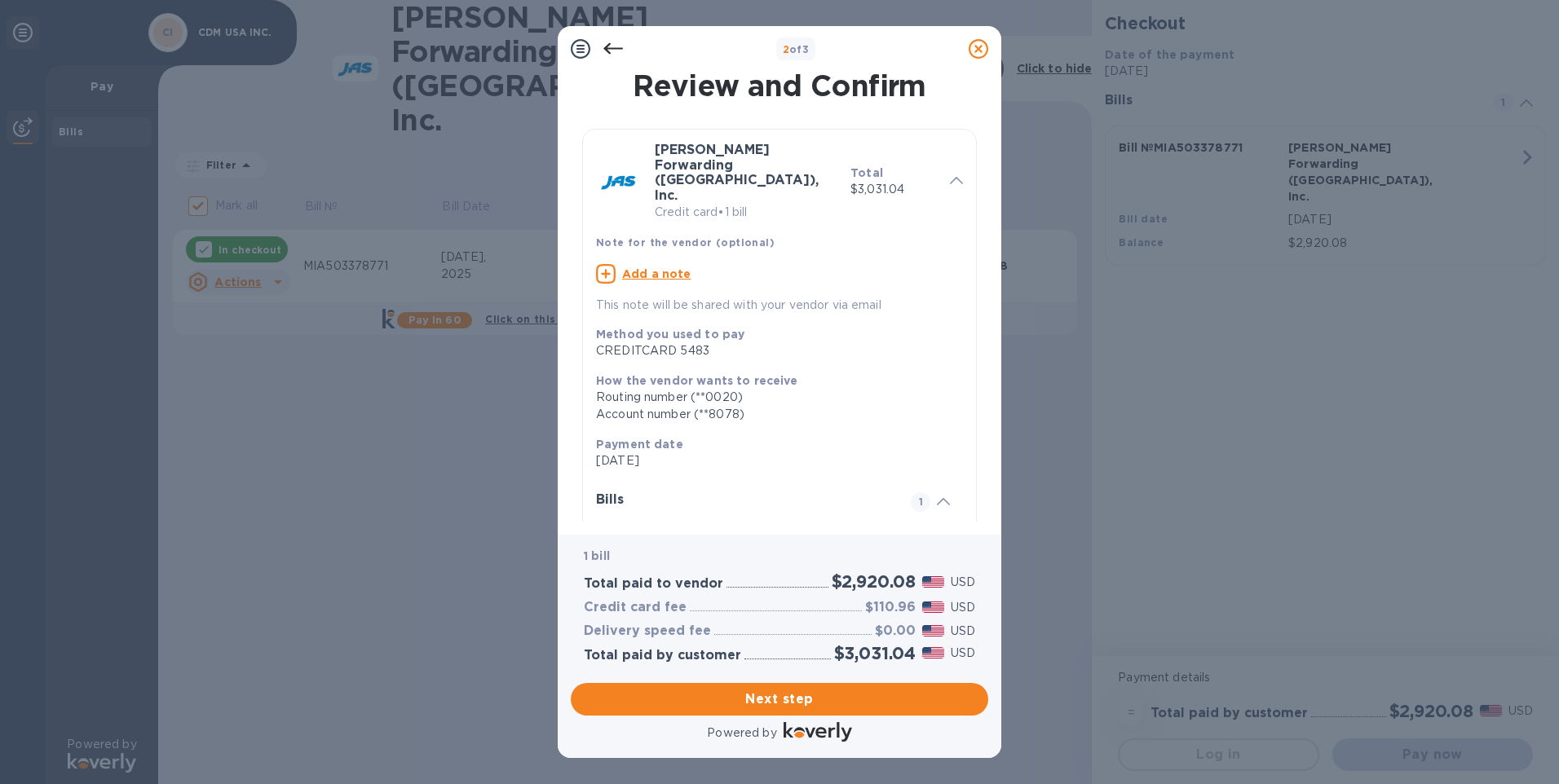
click at [658, 609] on h3 "Credit card fee" at bounding box center [635, 608] width 103 height 15
drag, startPoint x: 658, startPoint y: 609, endPoint x: 738, endPoint y: 607, distance: 80.0
click at [738, 607] on div at bounding box center [776, 608] width 172 height 8
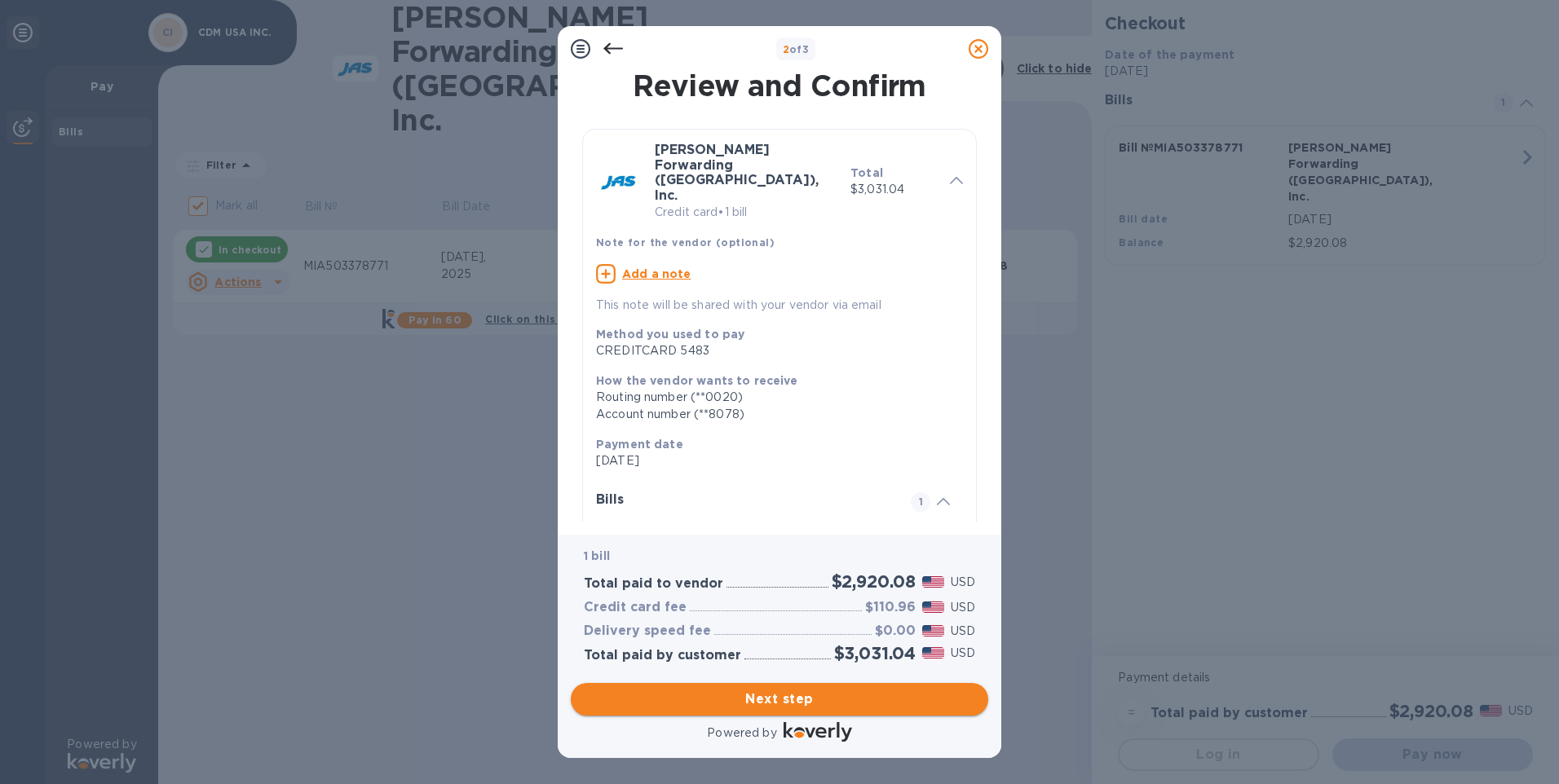
click at [767, 699] on span "Next step" at bounding box center [780, 700] width 391 height 19
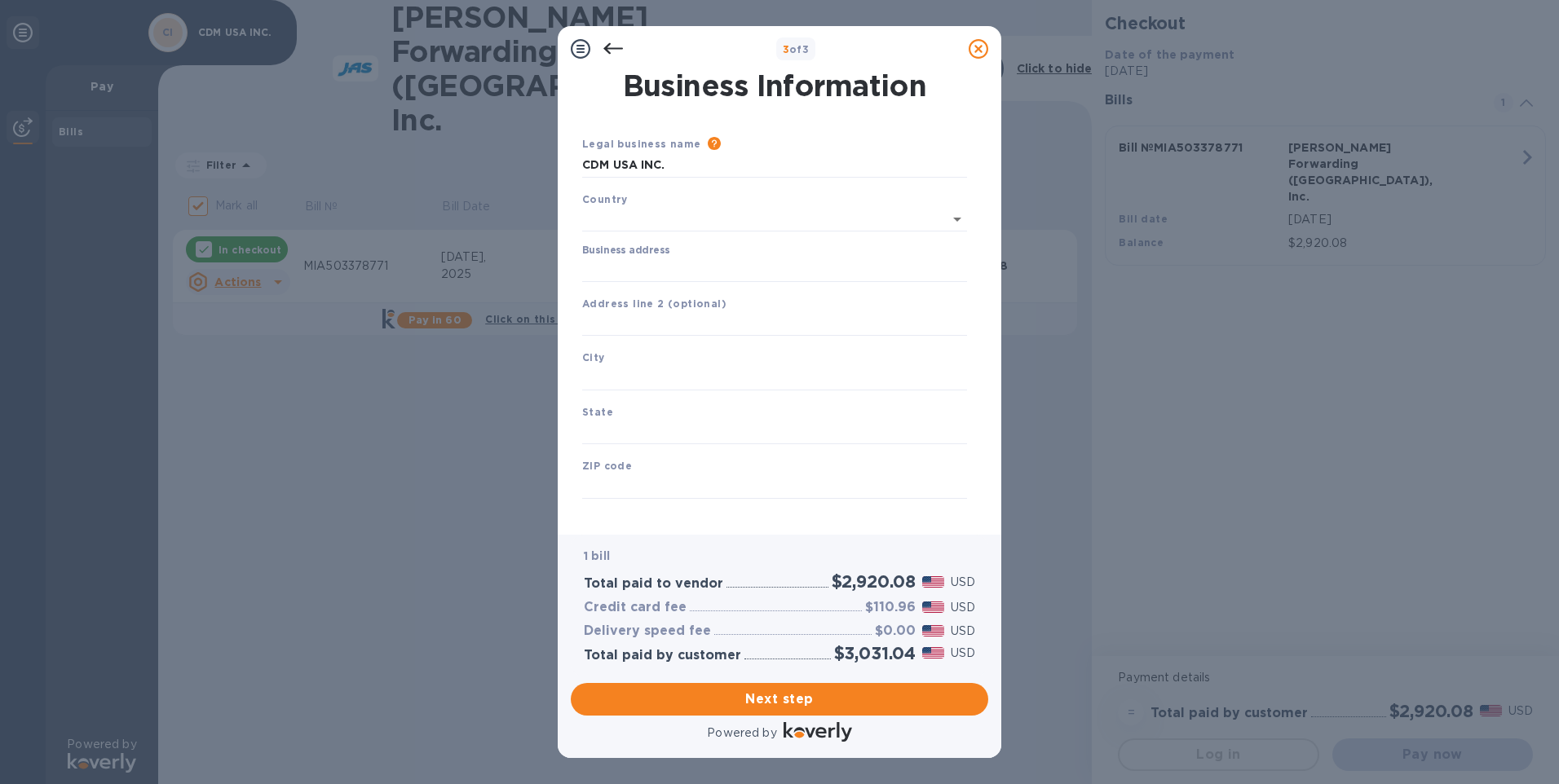
type input "[GEOGRAPHIC_DATA]"
click at [646, 265] on input "Business address" at bounding box center [774, 266] width 384 height 25
type input "[STREET_ADDRESS]"
click at [626, 374] on input "text" at bounding box center [774, 375] width 384 height 25
type input "[GEOGRAPHIC_DATA]"
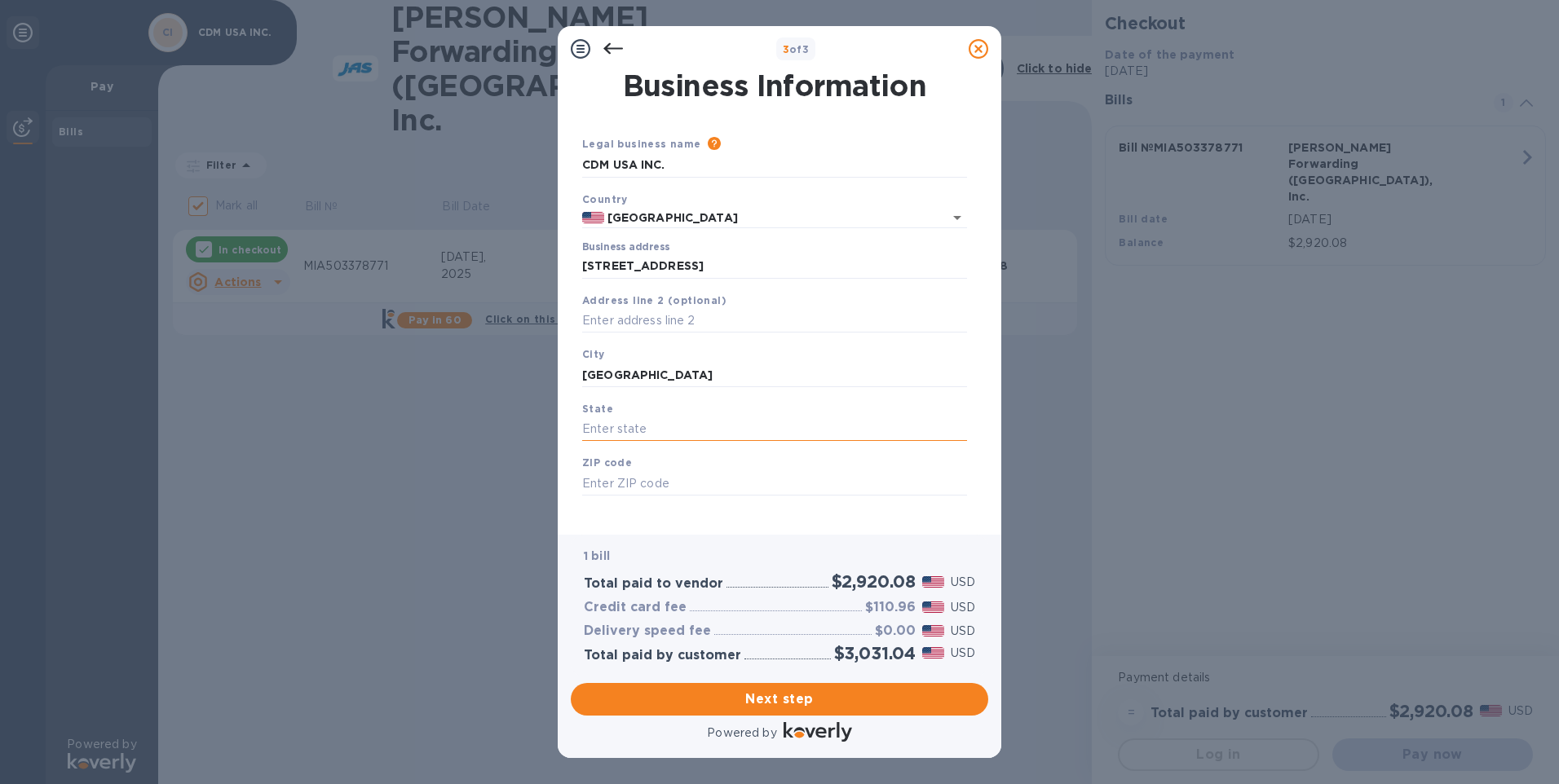
click at [670, 427] on input "text" at bounding box center [774, 429] width 384 height 25
type input "[US_STATE]"
click at [678, 480] on input "text" at bounding box center [774, 484] width 384 height 25
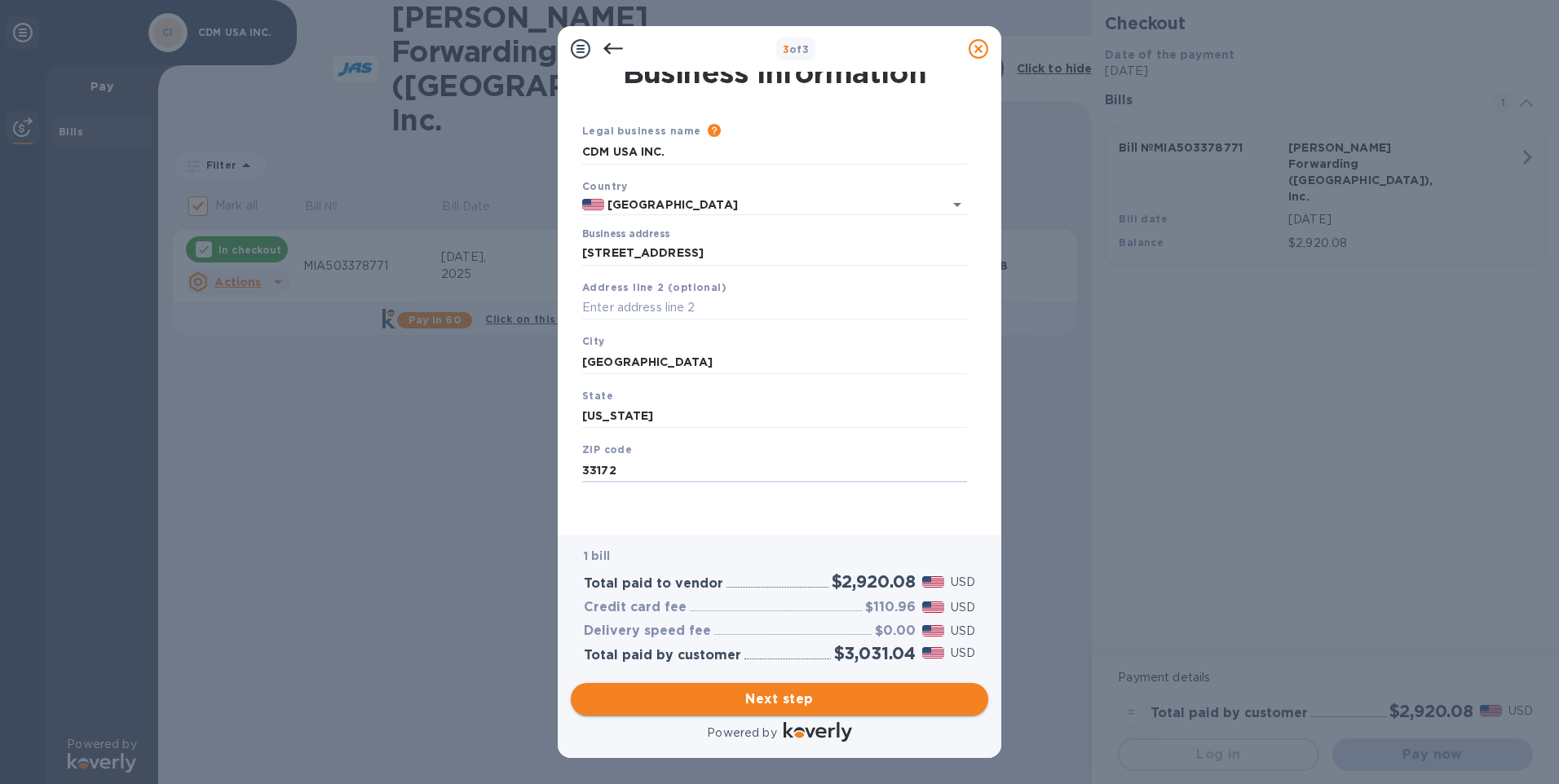
type input "33172"
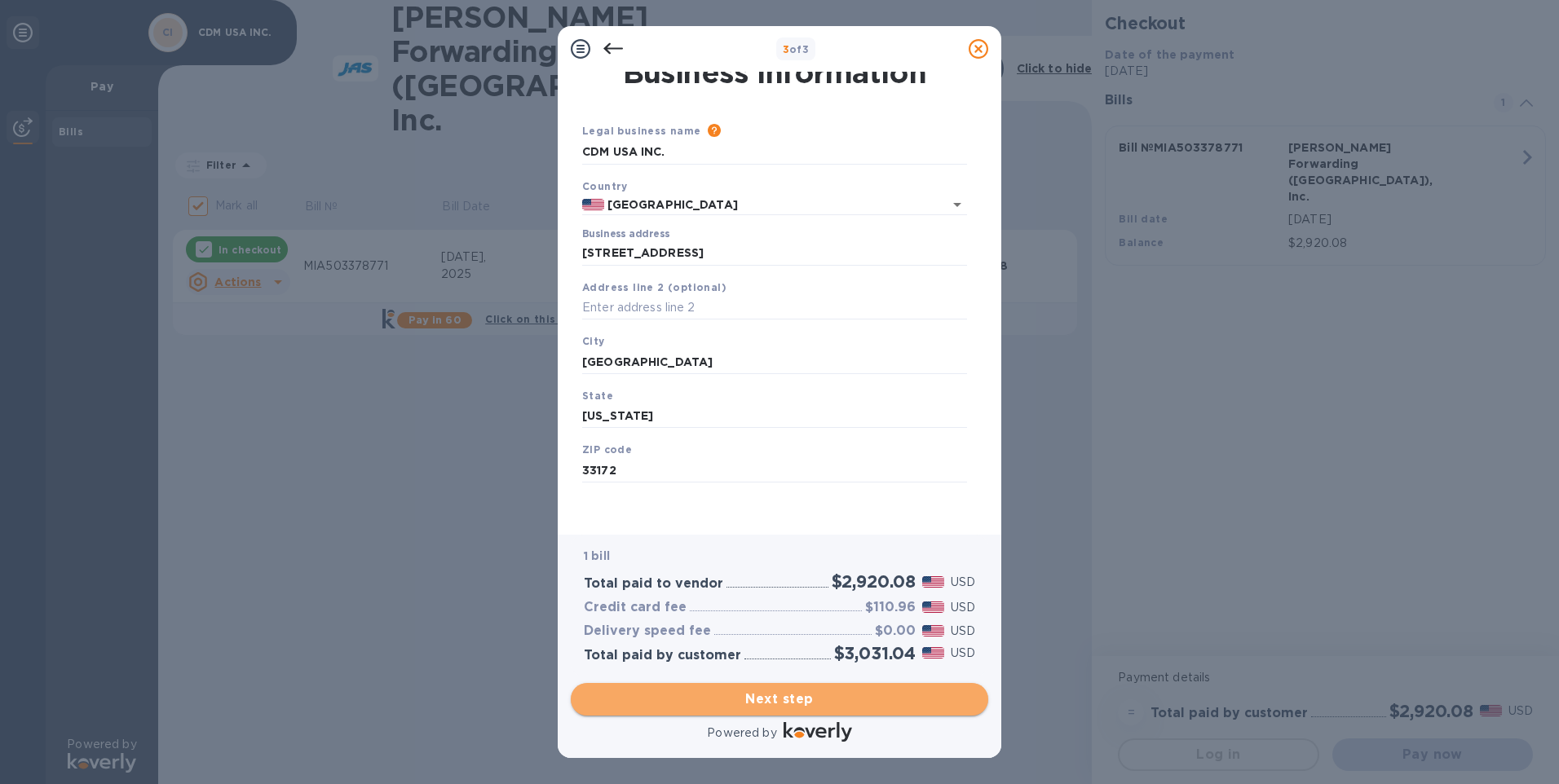
click at [769, 695] on span "Next step" at bounding box center [780, 700] width 391 height 19
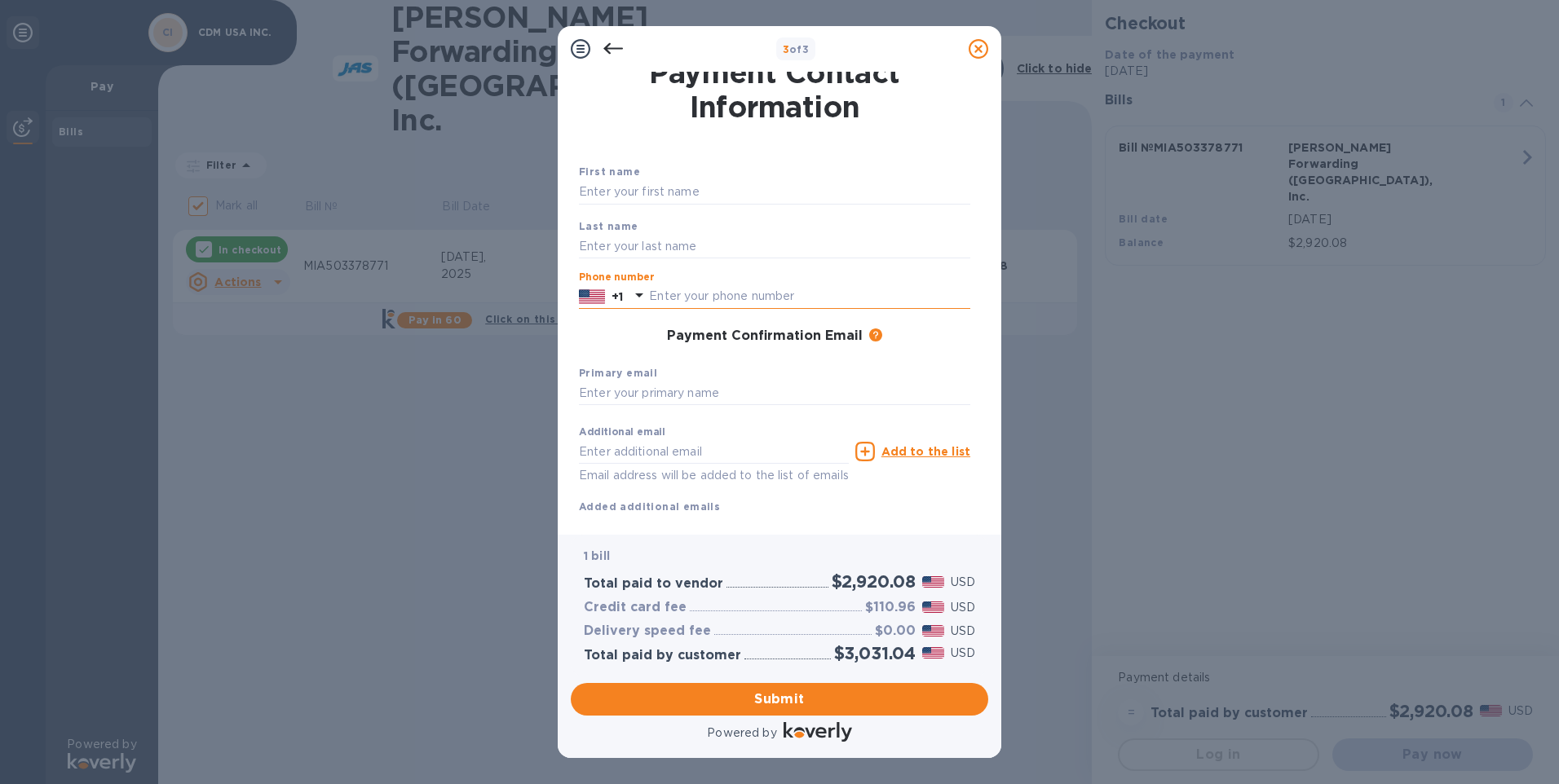
click at [666, 293] on input "text" at bounding box center [809, 297] width 321 height 25
type input "3059888416"
click at [691, 393] on input "text" at bounding box center [775, 394] width 391 height 25
type input "[EMAIL_ADDRESS][DOMAIN_NAME]"
type input "CDM USA INC"
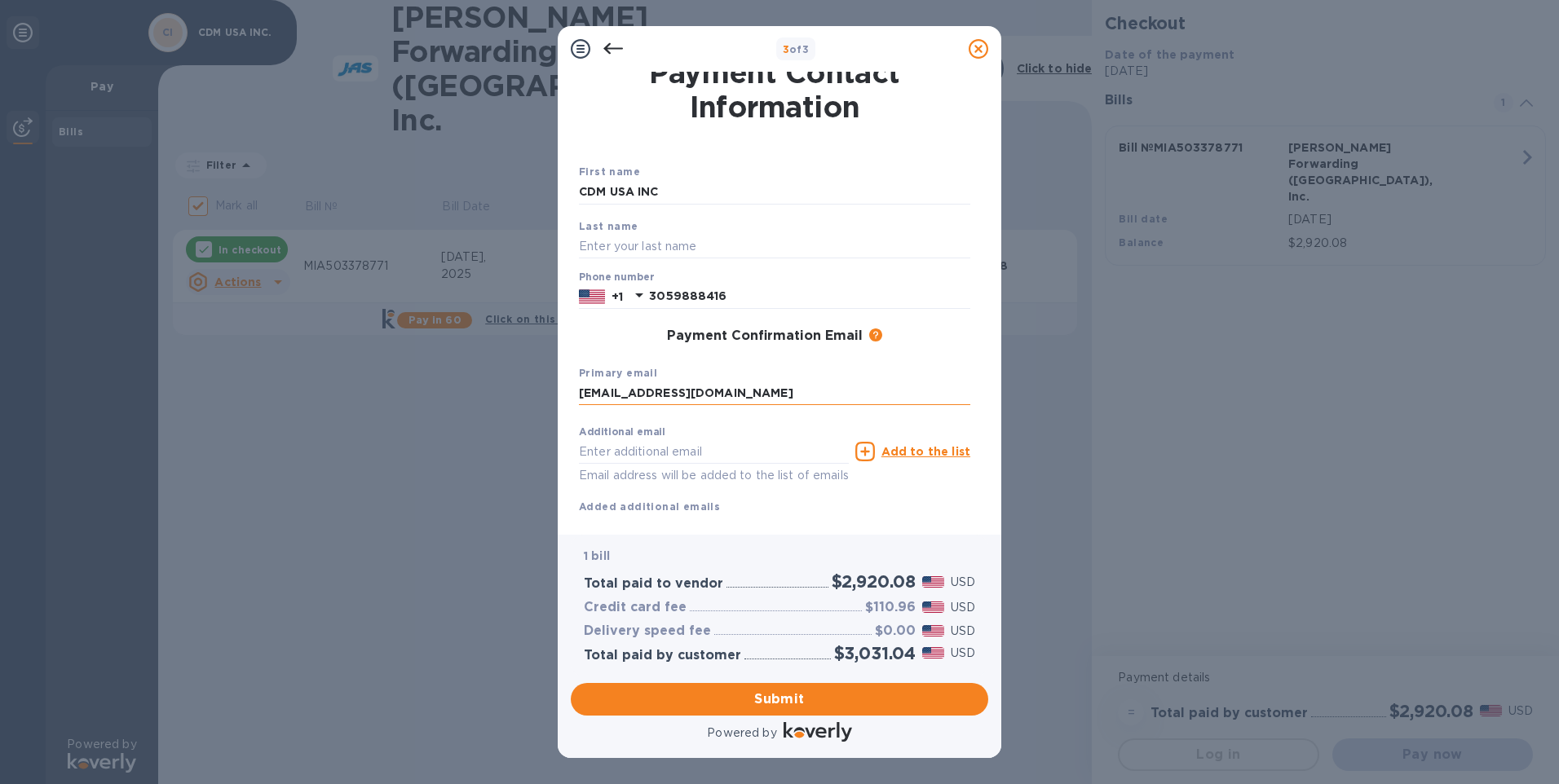
type input "CDM USA INC"
type input "[EMAIL_ADDRESS][DOMAIN_NAME]"
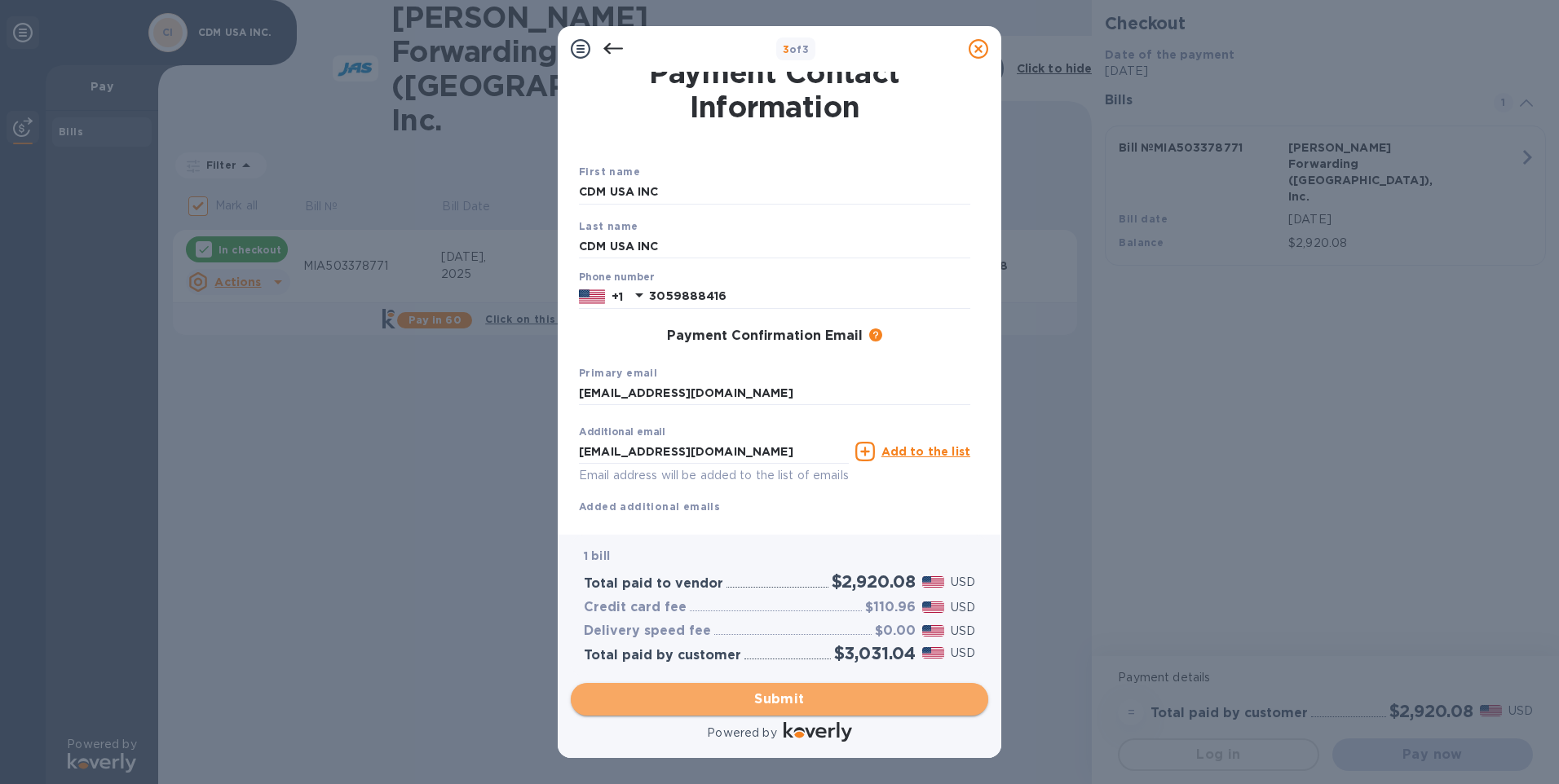
click at [737, 701] on span "Submit" at bounding box center [780, 700] width 391 height 19
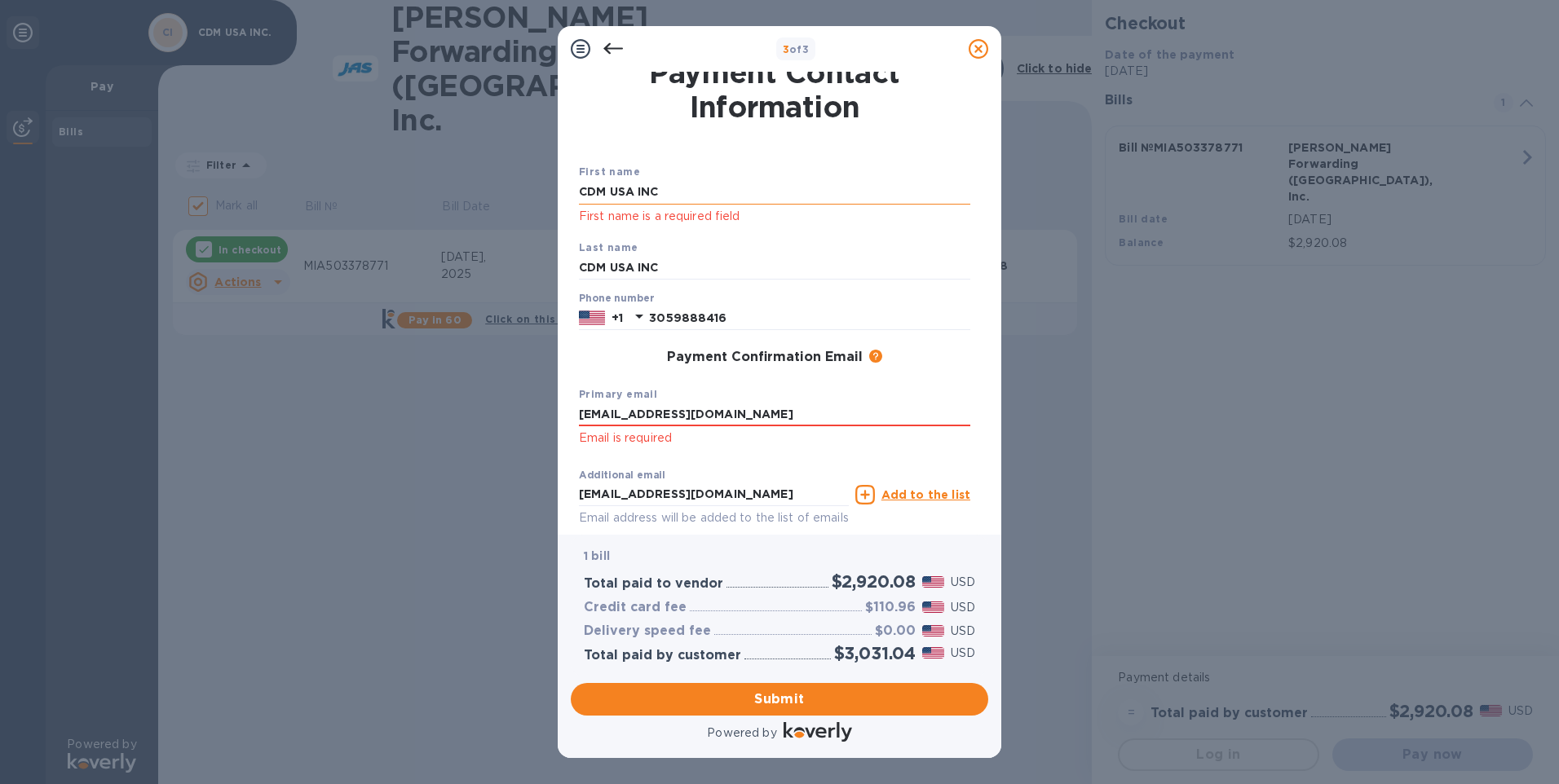
click at [674, 182] on input "CDM USA INC" at bounding box center [775, 193] width 391 height 25
drag, startPoint x: 670, startPoint y: 185, endPoint x: 482, endPoint y: 187, distance: 188.0
click at [487, 187] on div "3 of 3 Payment Contact Information First name CDM USA INC First name is a requi…" at bounding box center [780, 392] width 1559 height 784
type input "[PERSON_NAME]"
drag, startPoint x: 591, startPoint y: 265, endPoint x: 599, endPoint y: 265, distance: 8.0
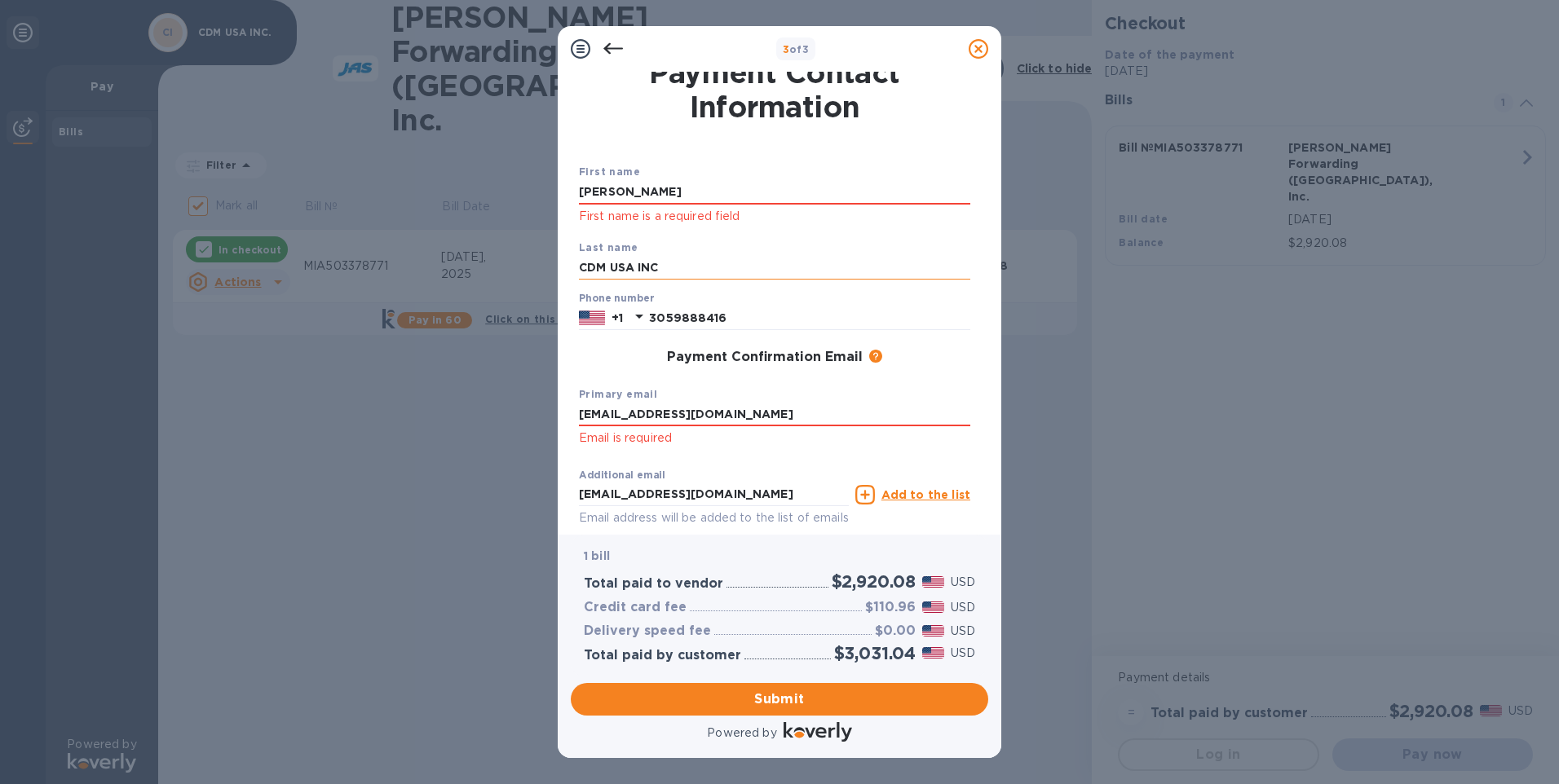
click at [591, 265] on input "CDM USA INC" at bounding box center [775, 268] width 391 height 25
drag, startPoint x: 679, startPoint y: 270, endPoint x: 581, endPoint y: 262, distance: 98.3
click at [581, 262] on input "CDM USA INC" at bounding box center [775, 268] width 391 height 25
type input "[PERSON_NAME]"
click at [577, 360] on div "First name [PERSON_NAME] First name is a required field Last name [PERSON_NAME]…" at bounding box center [774, 347] width 398 height 427
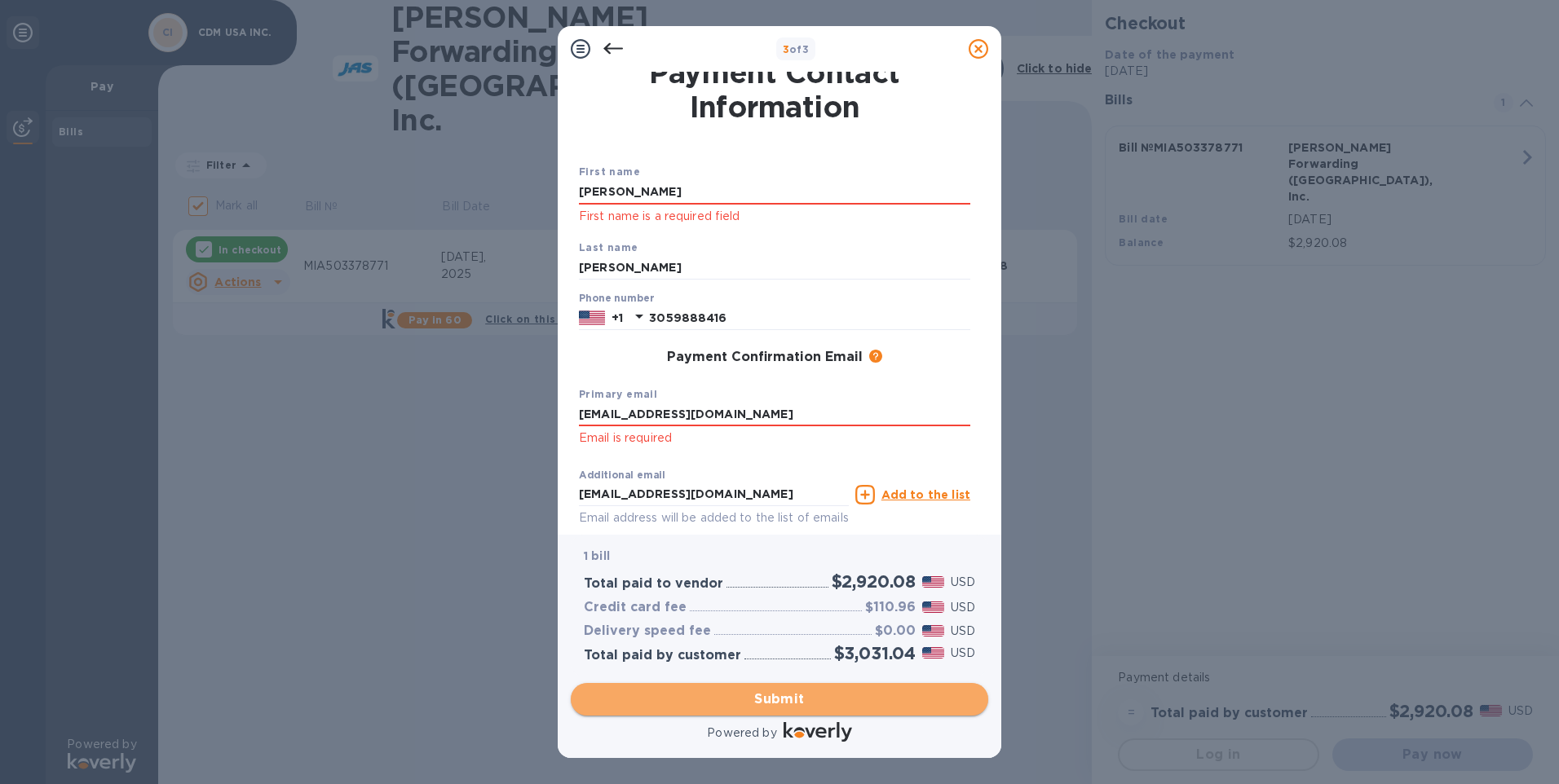
click at [757, 701] on span "Submit" at bounding box center [780, 700] width 391 height 19
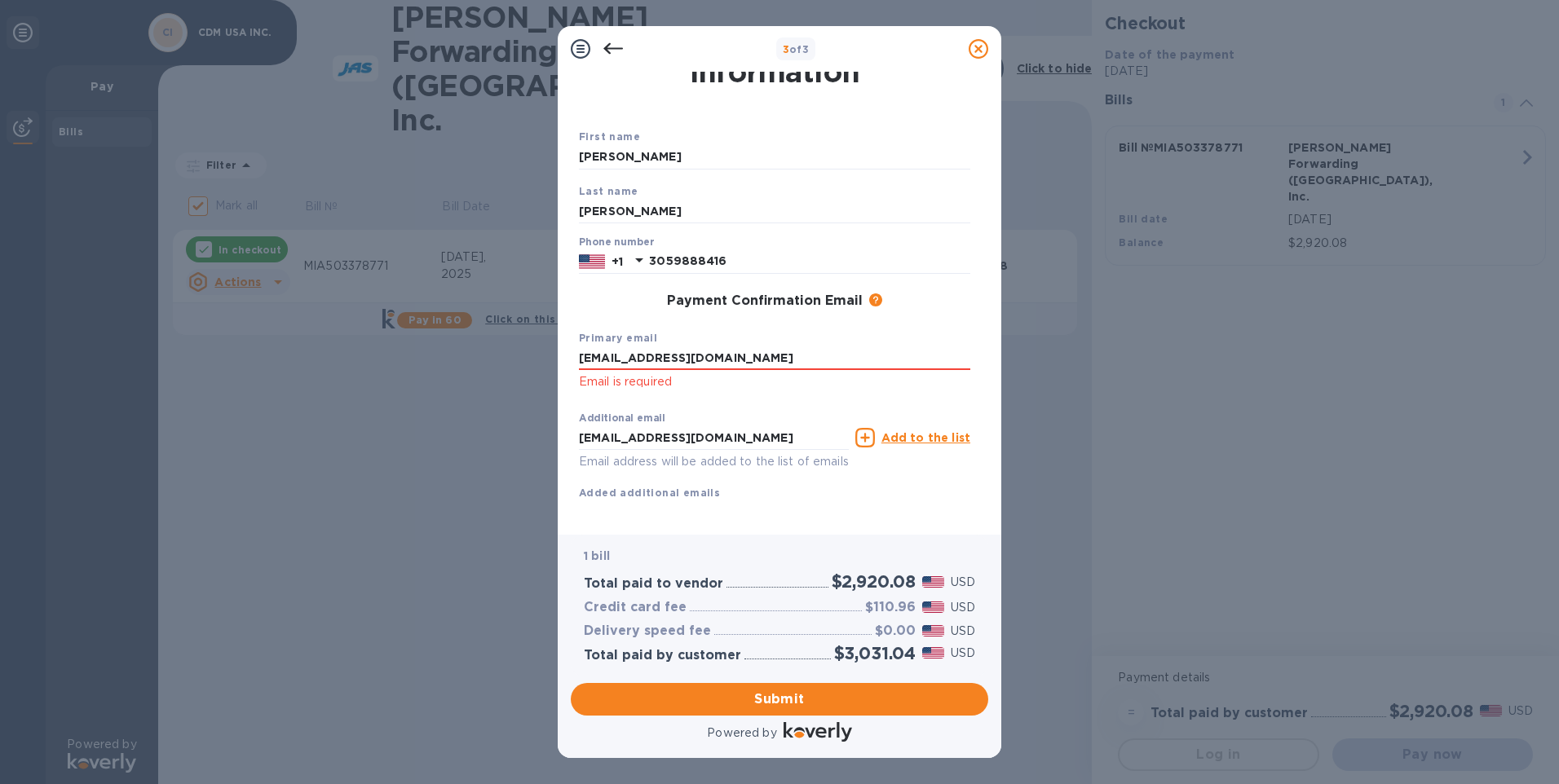
scroll to position [73, 0]
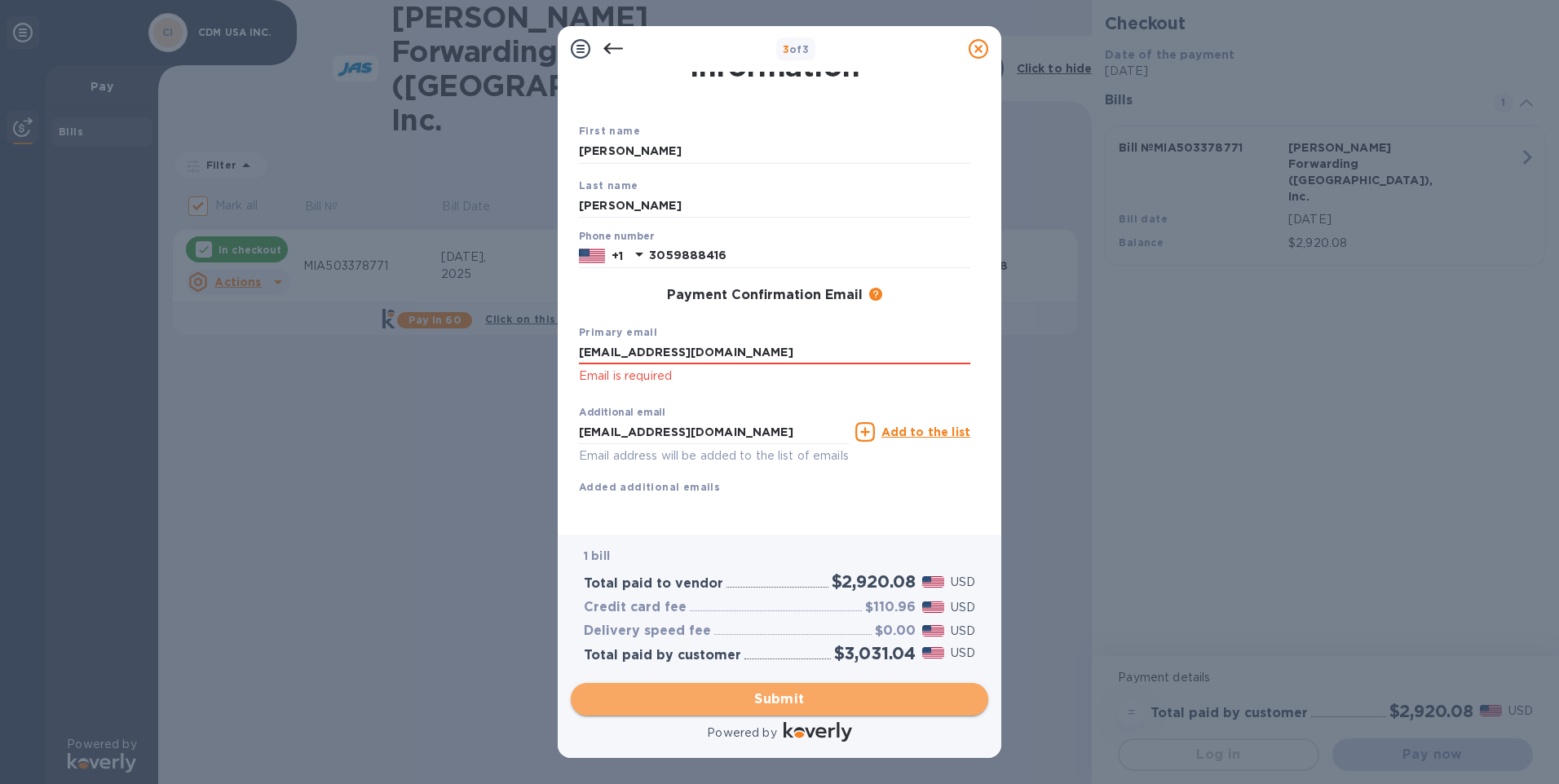
click at [769, 696] on span "Submit" at bounding box center [780, 700] width 391 height 19
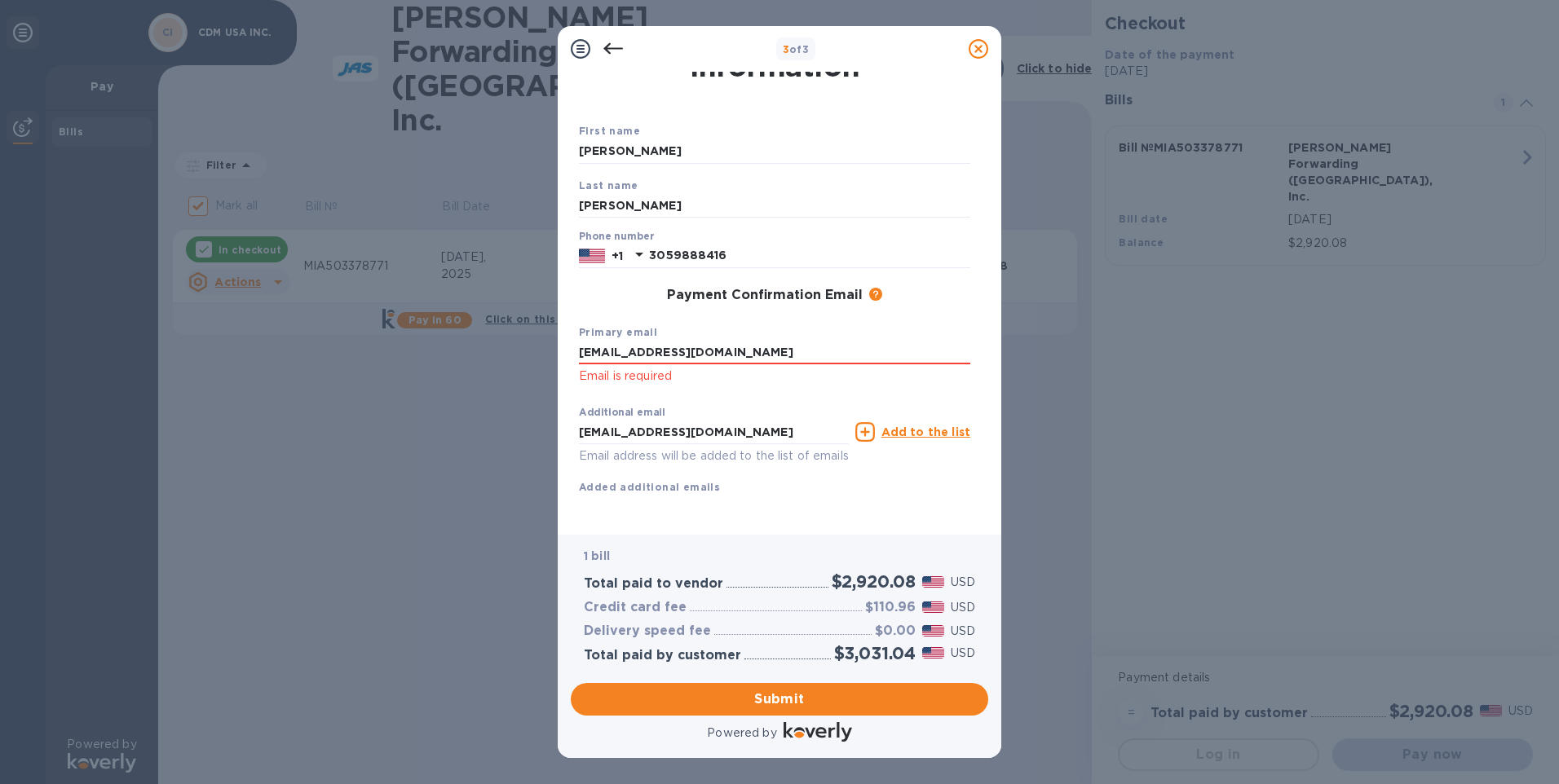
drag, startPoint x: 713, startPoint y: 333, endPoint x: 543, endPoint y: 354, distance: 171.3
click at [543, 354] on div "3 of 3 Payment Contact Information First name [PERSON_NAME] Last name [PERSON_N…" at bounding box center [780, 392] width 1559 height 784
click at [738, 341] on input "text" at bounding box center [775, 354] width 391 height 25
type input "[EMAIL_ADDRESS][DOMAIN_NAME]"
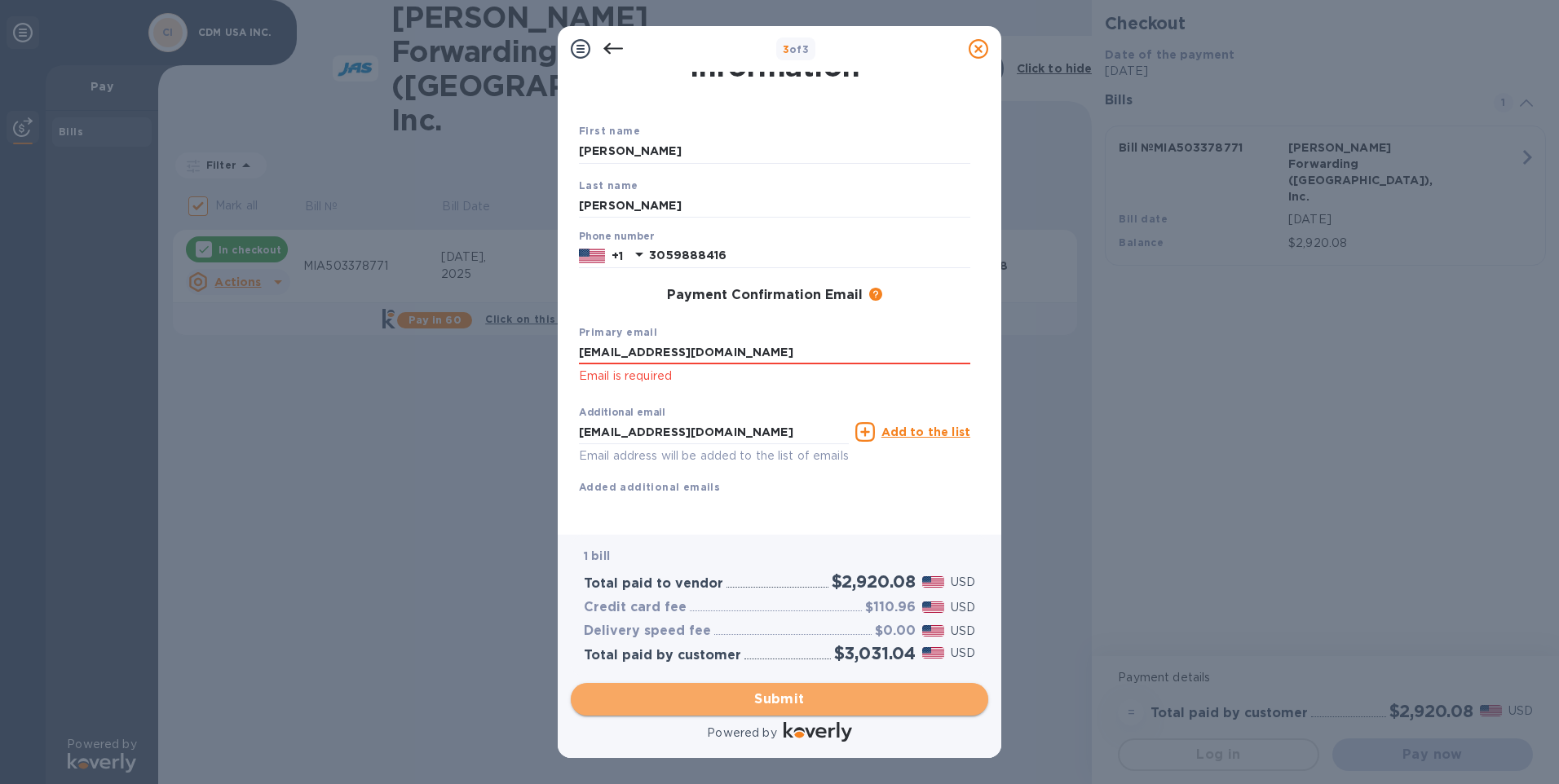
click at [769, 698] on span "Submit" at bounding box center [780, 700] width 391 height 19
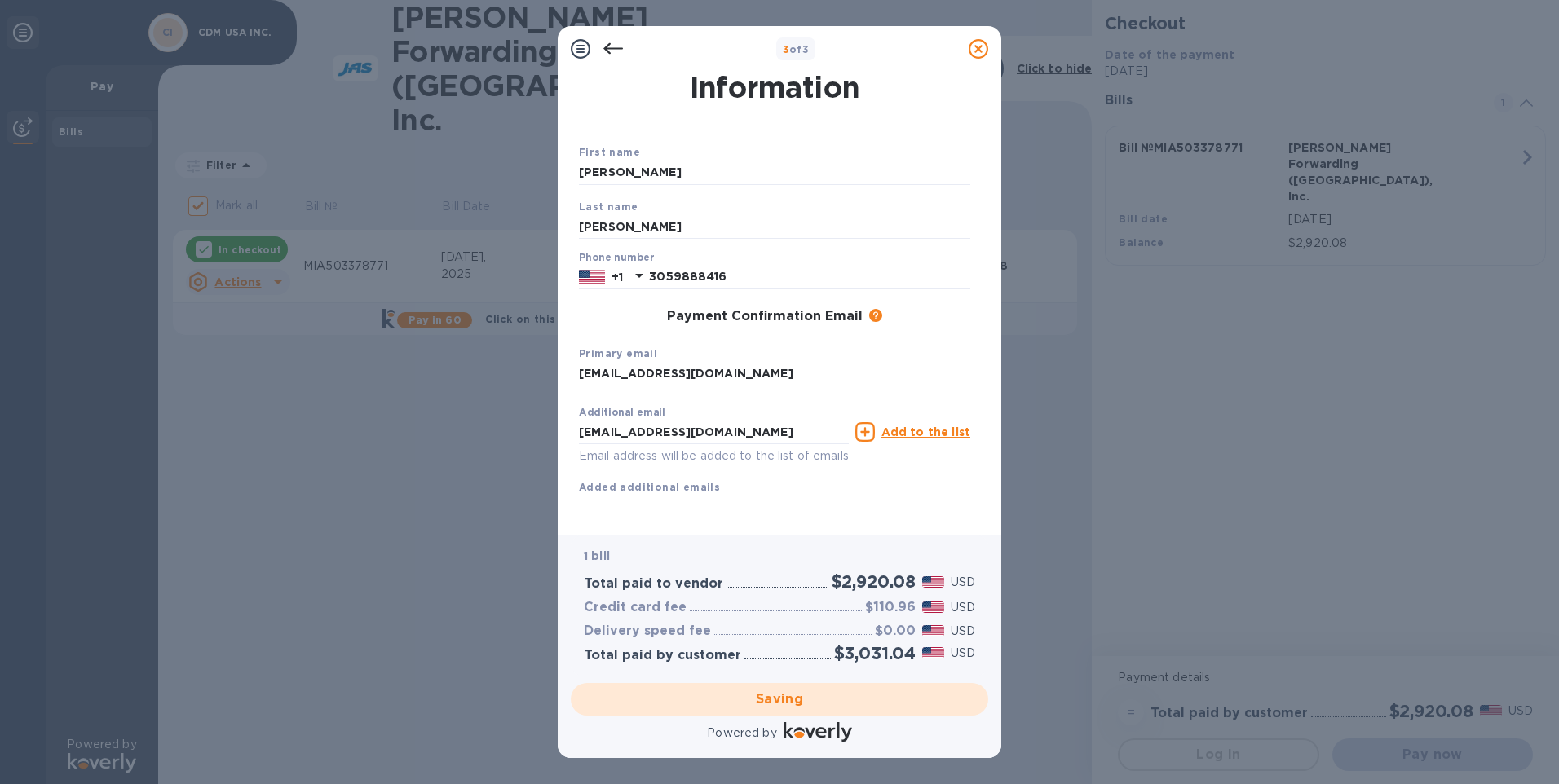
checkbox input "false"
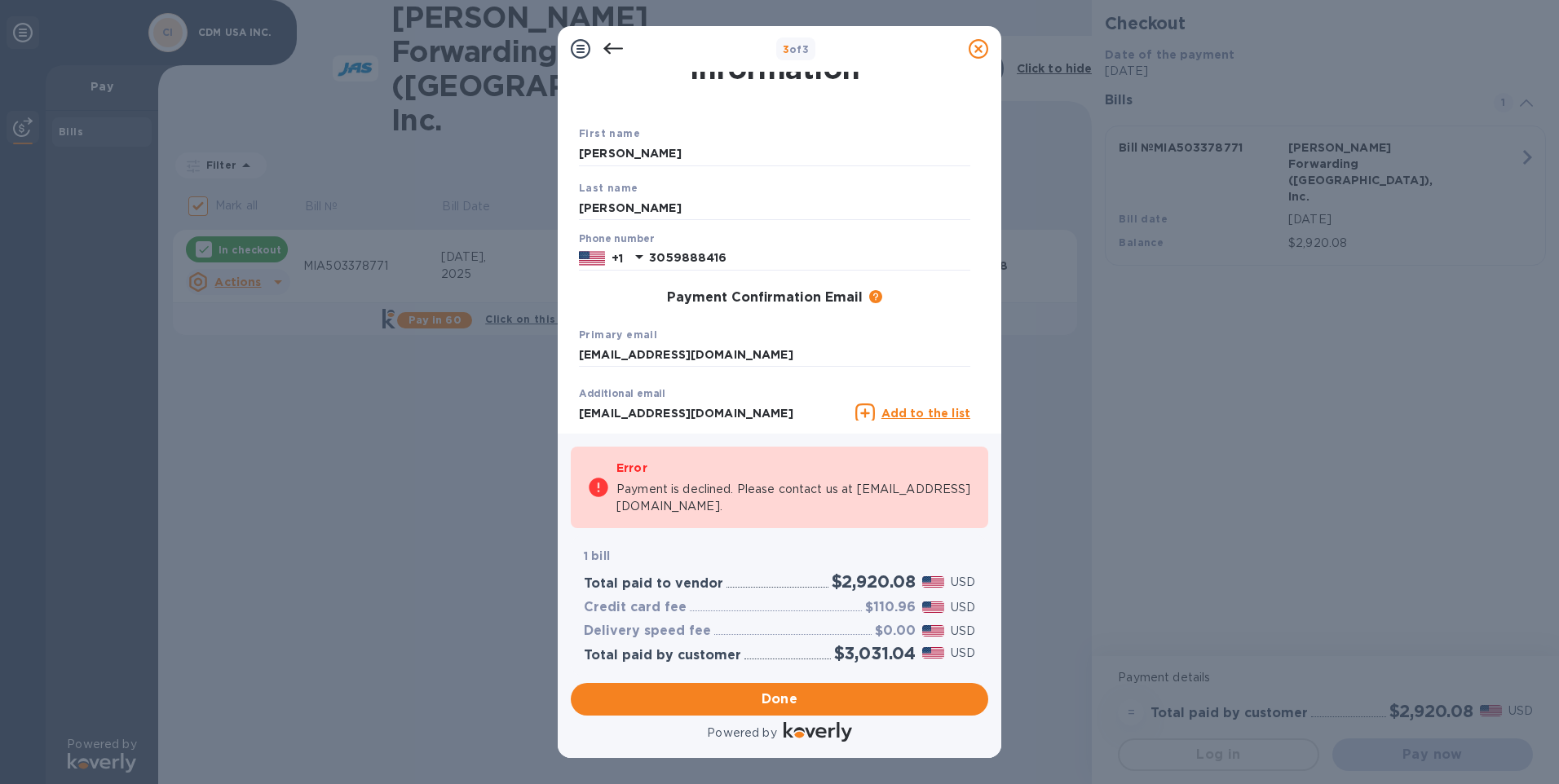
scroll to position [73, 0]
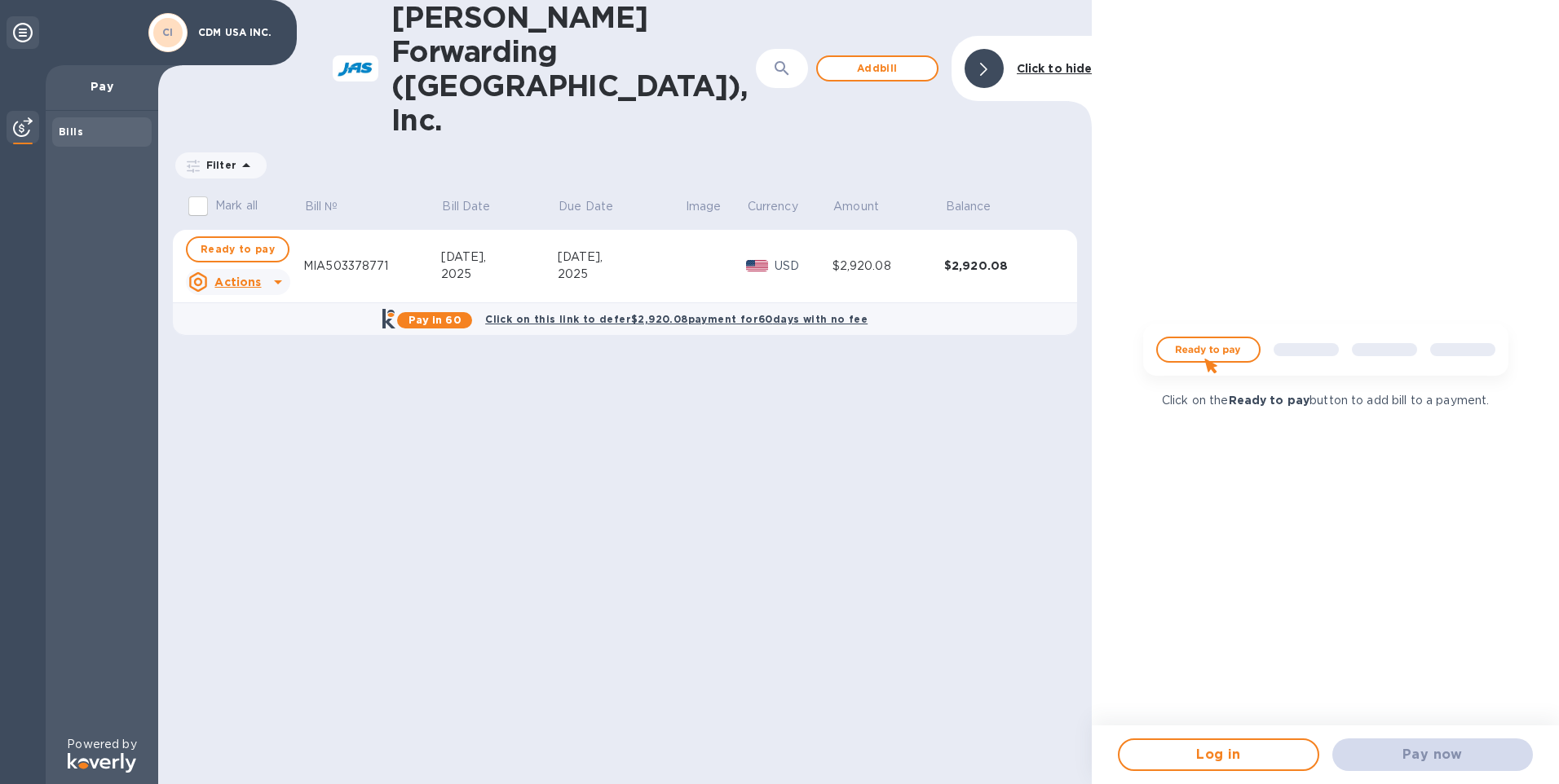
click at [769, 348] on img at bounding box center [1326, 357] width 391 height 79
click at [769, 340] on img at bounding box center [1326, 357] width 391 height 79
drag, startPoint x: 719, startPoint y: 298, endPoint x: 545, endPoint y: 256, distance: 179.0
click at [709, 295] on div "[PERSON_NAME] Forwarding ([GEOGRAPHIC_DATA]), Inc. ​ Add [PERSON_NAME] to hide …" at bounding box center [625, 392] width 934 height 784
click at [597, 265] on div "2025" at bounding box center [621, 274] width 128 height 17
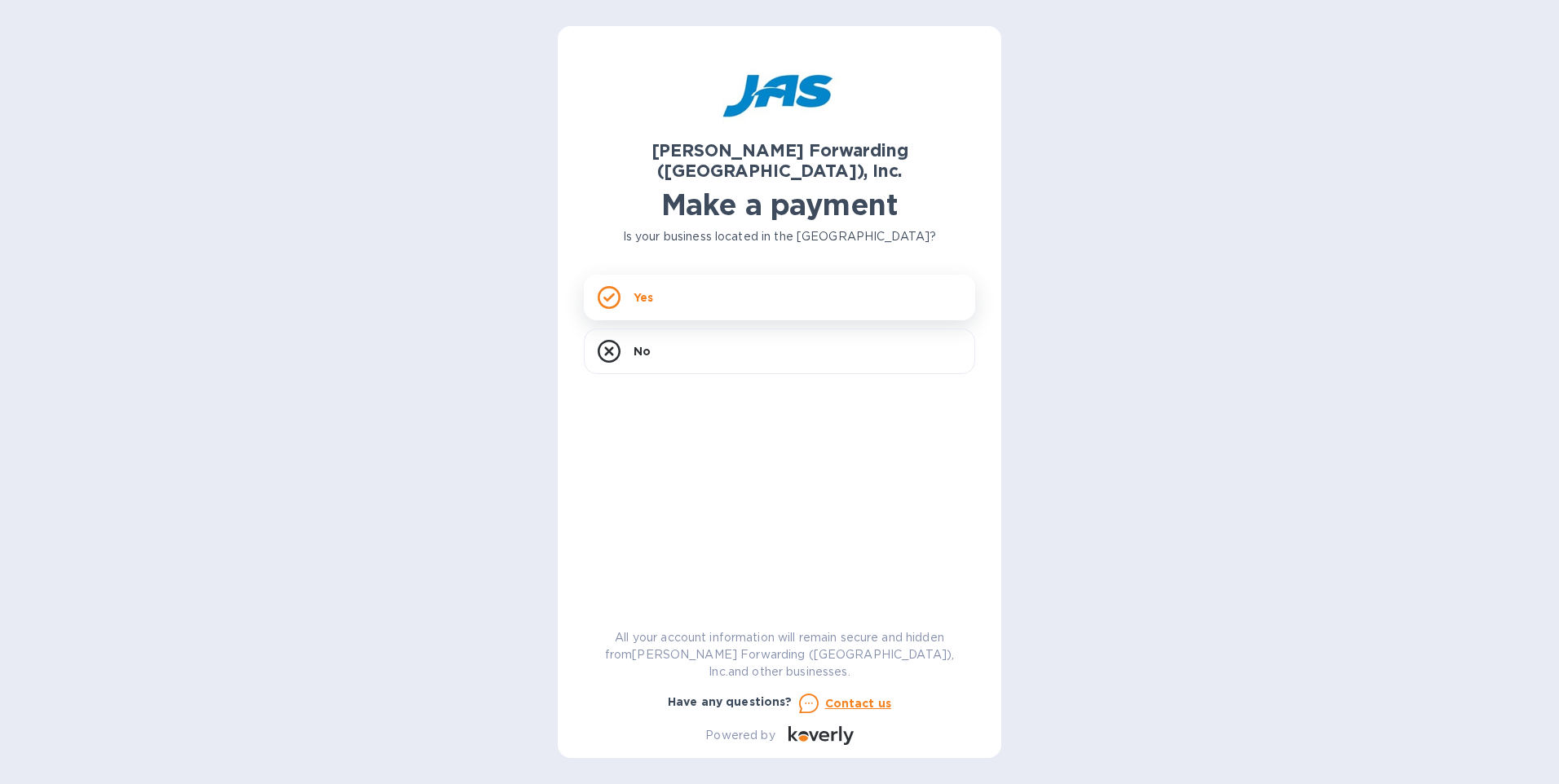
click at [690, 278] on div "Yes" at bounding box center [780, 298] width 391 height 46
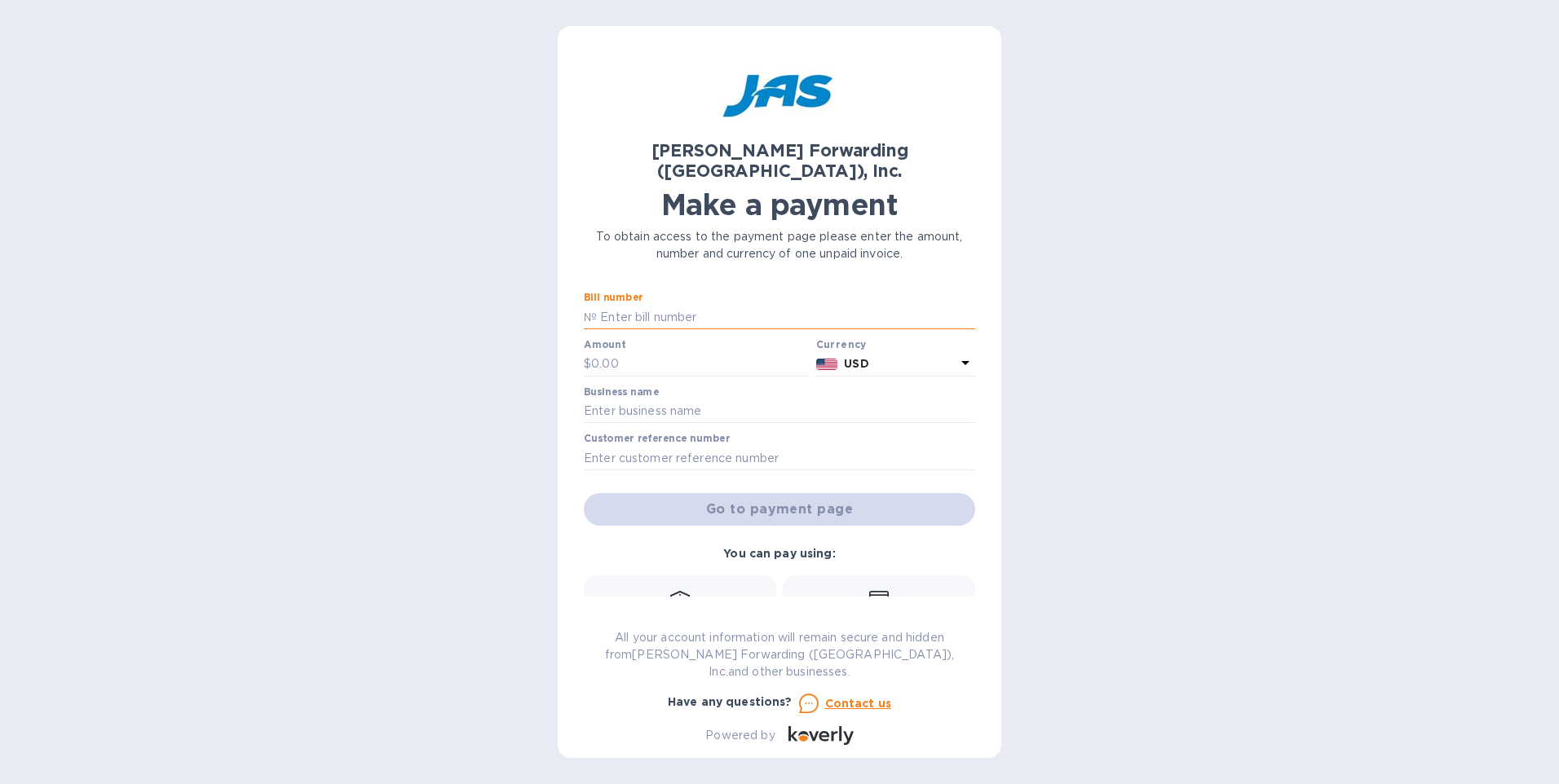
click at [660, 305] on input "text" at bounding box center [786, 317] width 379 height 25
type input "MIA503378771"
type input "2,920.08"
type input "CDM USA INC."
type input "CDMUSAPDQ"
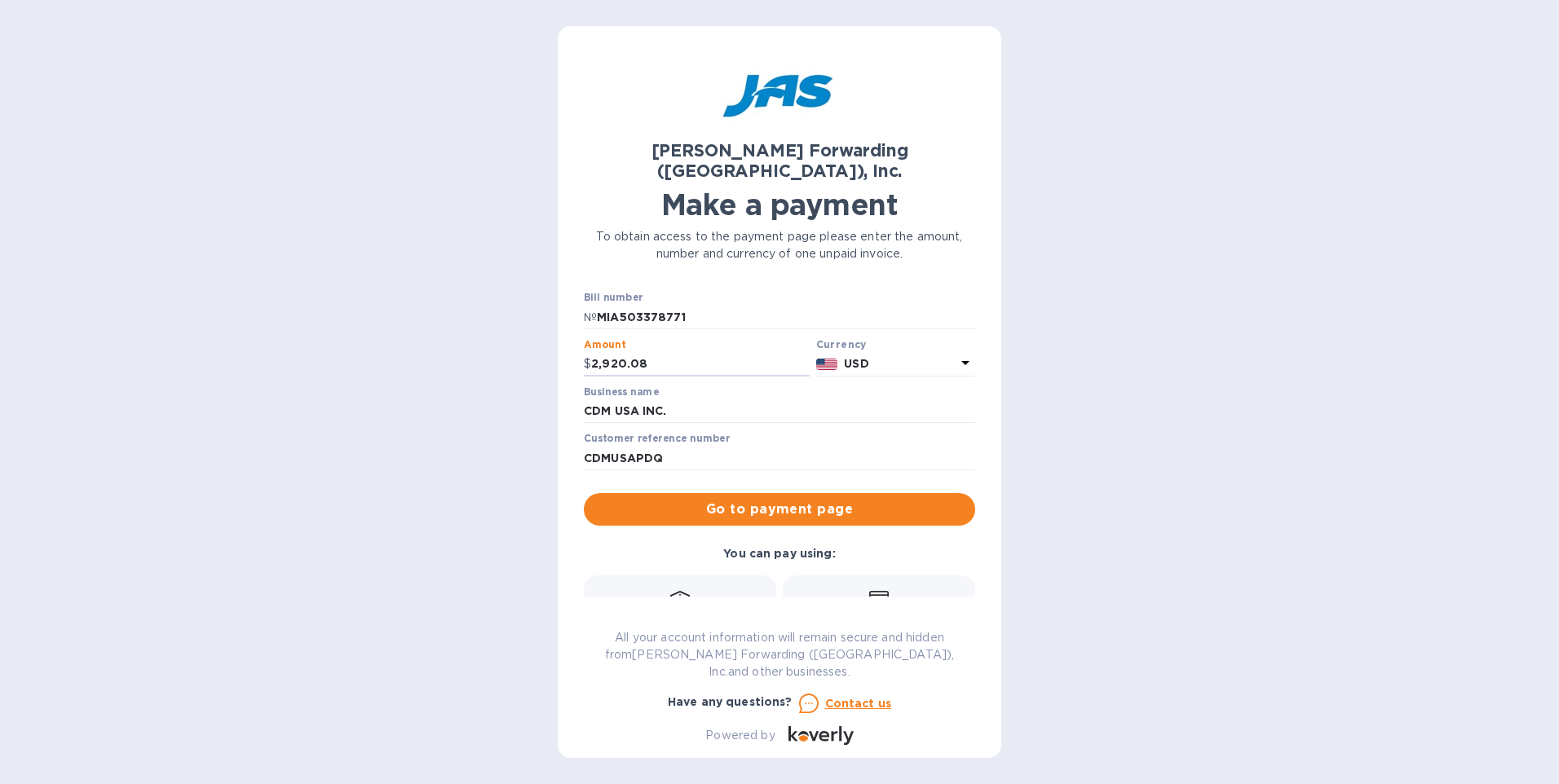
drag, startPoint x: 655, startPoint y: 342, endPoint x: 559, endPoint y: 330, distance: 96.7
click at [559, 330] on div "[PERSON_NAME] Forwarding ([GEOGRAPHIC_DATA]), Inc. Make a payment To obtain acc…" at bounding box center [780, 392] width 444 height 732
type input "2,750"
click at [688, 446] on input "CDMUSAPDQ" at bounding box center [780, 458] width 391 height 25
click at [605, 455] on div "Customer reference number CDMUSA" at bounding box center [780, 452] width 398 height 47
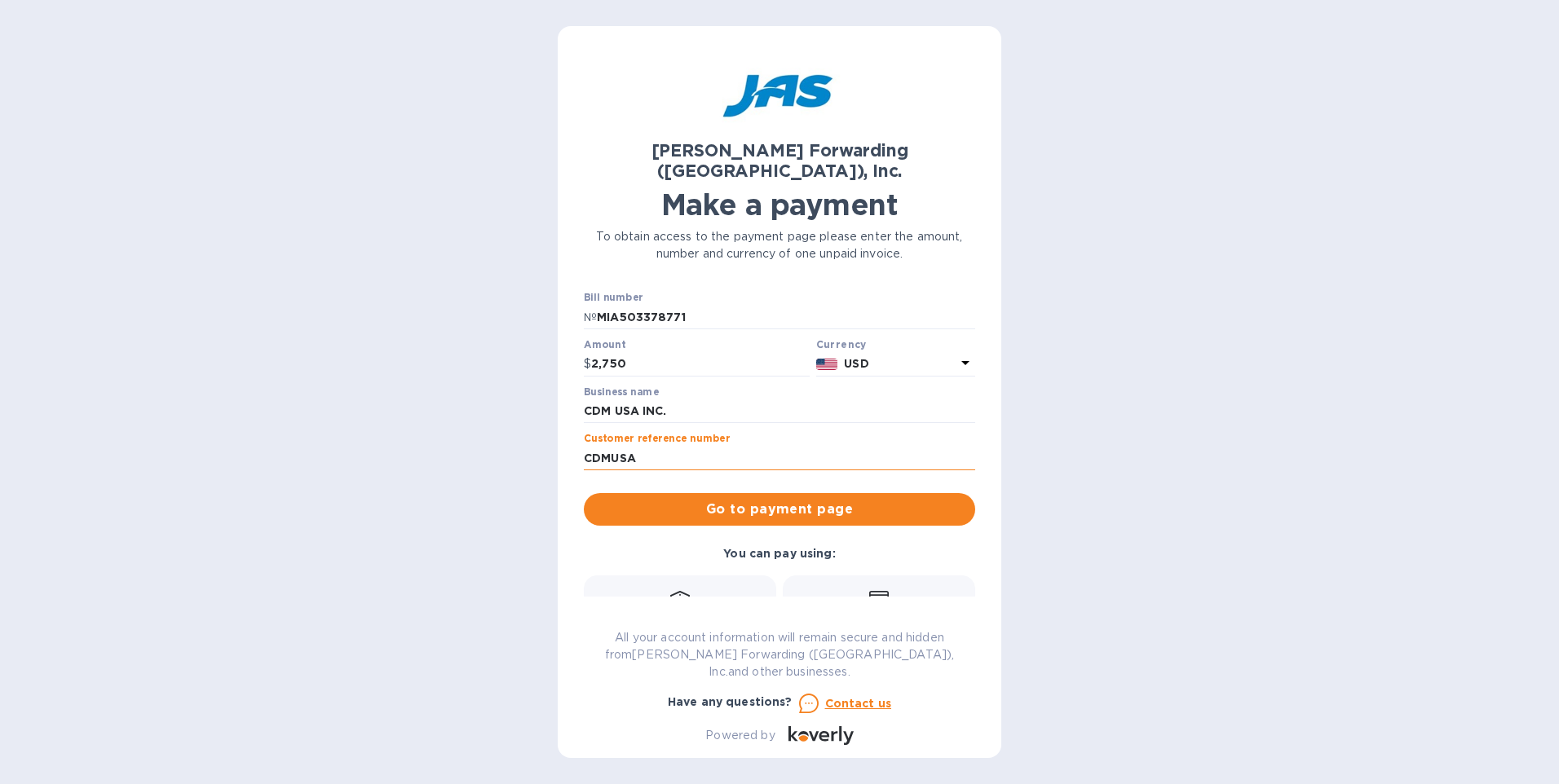
click at [656, 446] on input "CDMUSA" at bounding box center [780, 458] width 391 height 25
type input "CDMUSAPDQ"
click at [685, 499] on span "Go to payment page" at bounding box center [780, 509] width 365 height 19
